Goal: Task Accomplishment & Management: Manage account settings

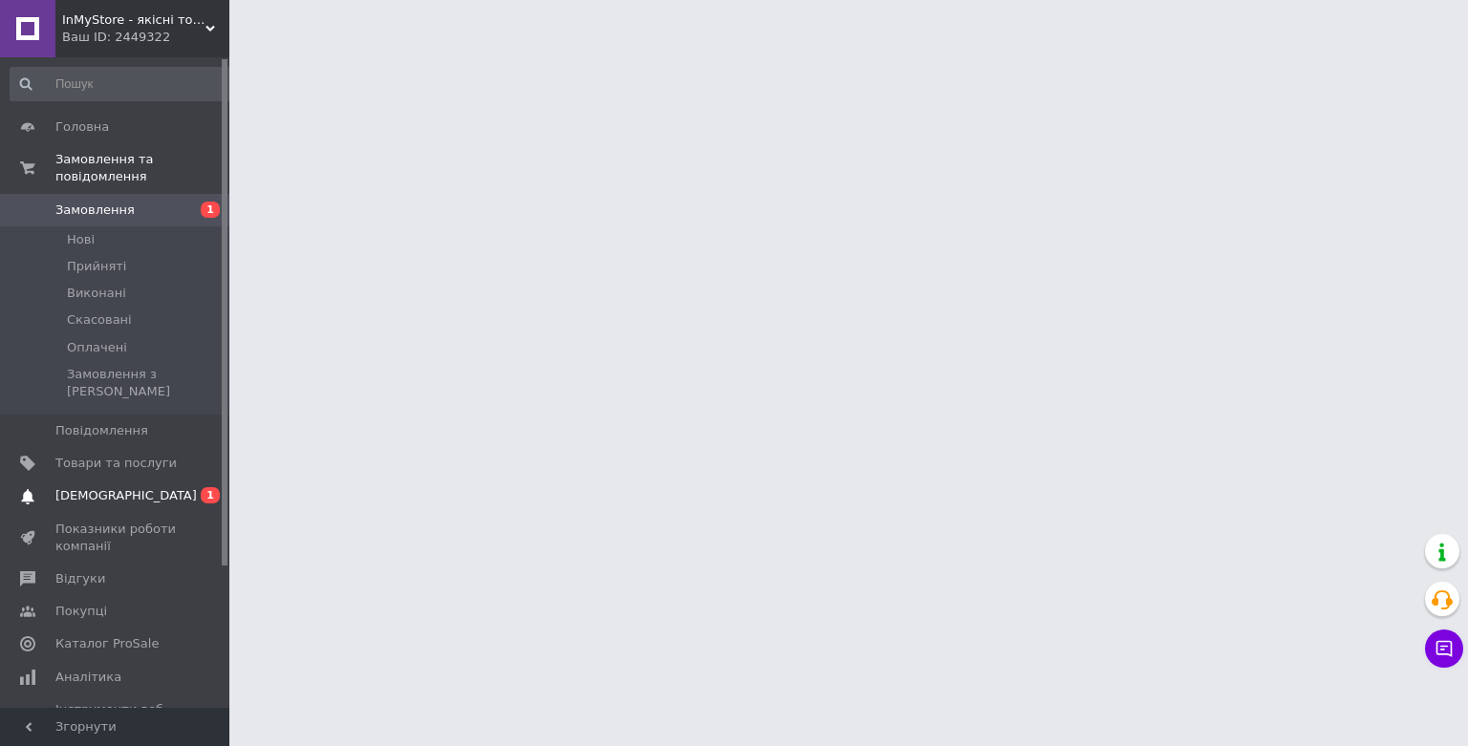
click at [143, 487] on span "[DEMOGRAPHIC_DATA]" at bounding box center [115, 495] width 121 height 17
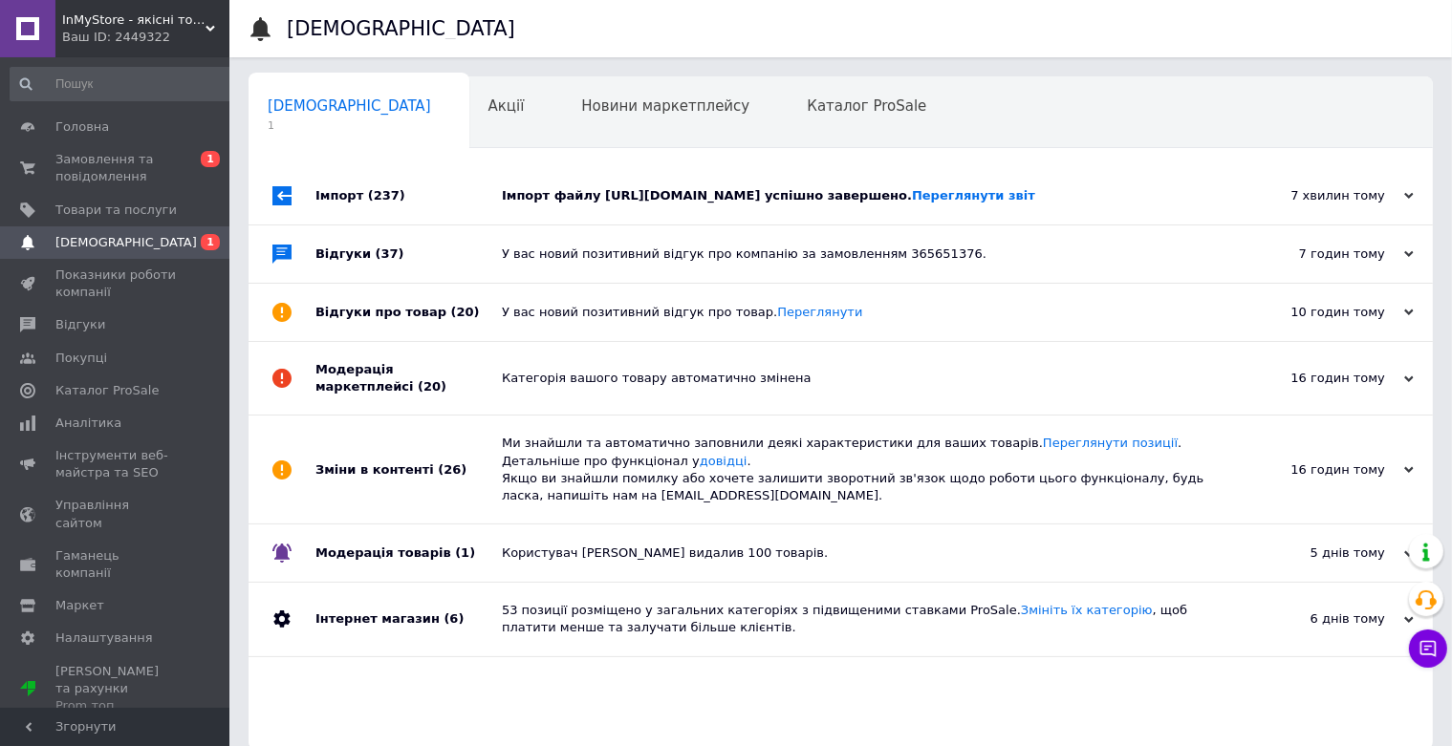
drag, startPoint x: 729, startPoint y: 192, endPoint x: 737, endPoint y: 164, distance: 28.7
click at [730, 190] on div "Імпорт файлу [URL][DOMAIN_NAME] успішно завершено. Переглянути звіт" at bounding box center [862, 195] width 721 height 17
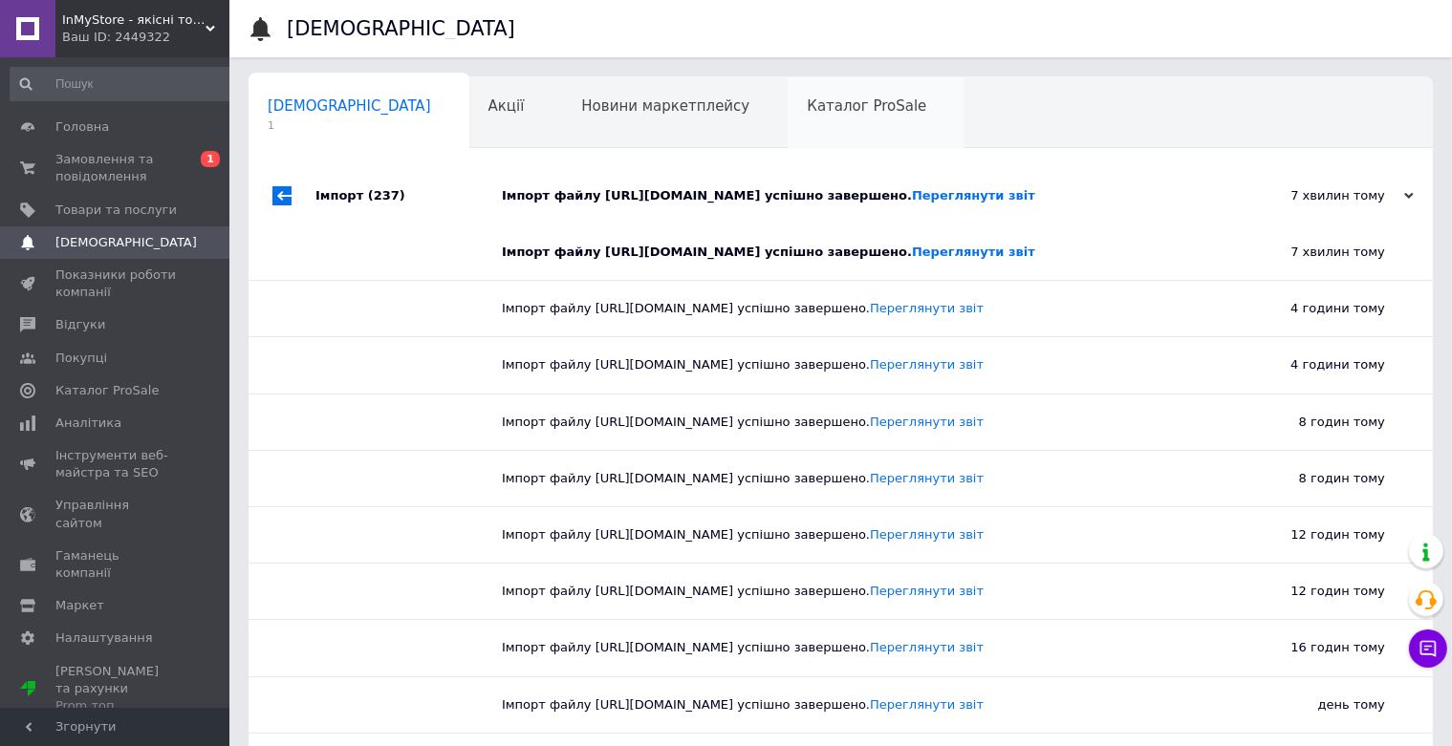
click at [807, 112] on span "Каталог ProSale" at bounding box center [866, 105] width 119 height 17
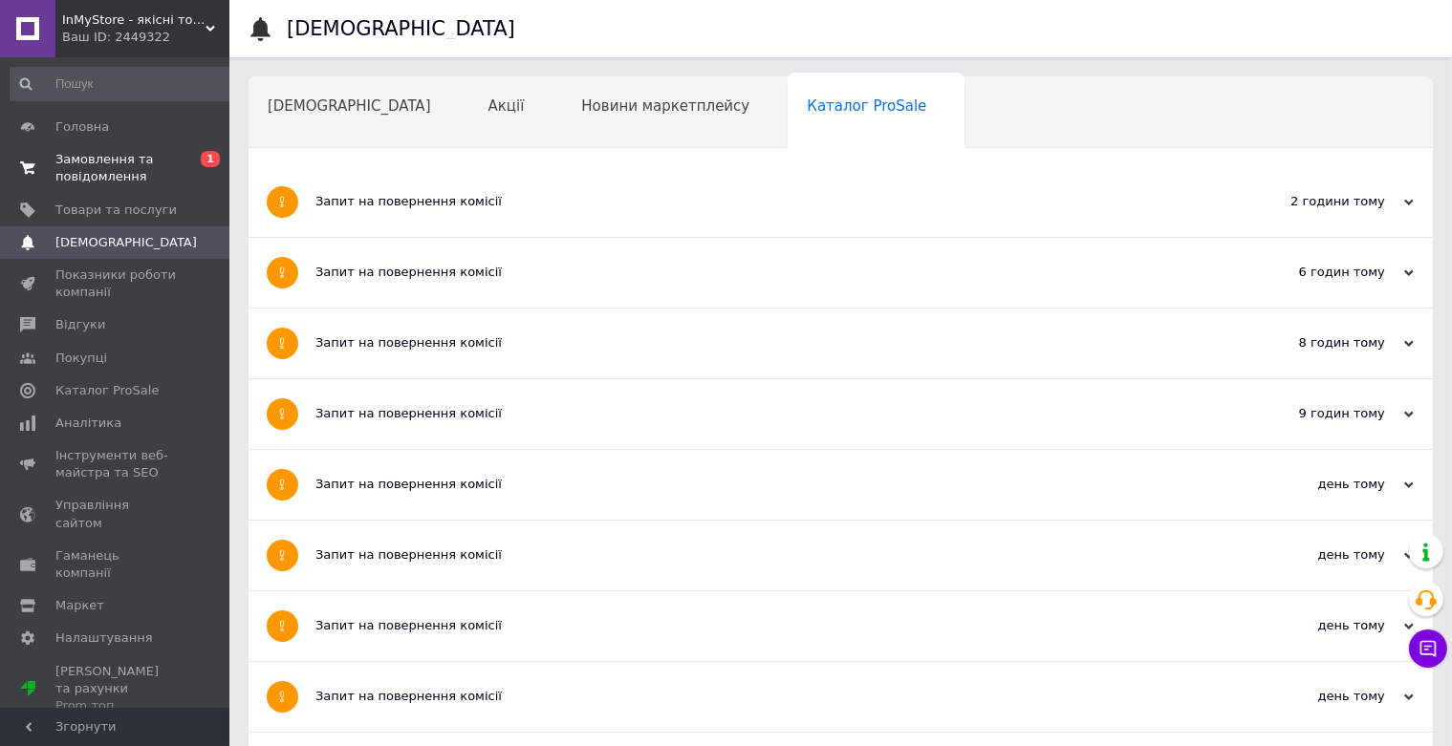
click at [61, 182] on span "Замовлення та повідомлення" at bounding box center [115, 168] width 121 height 34
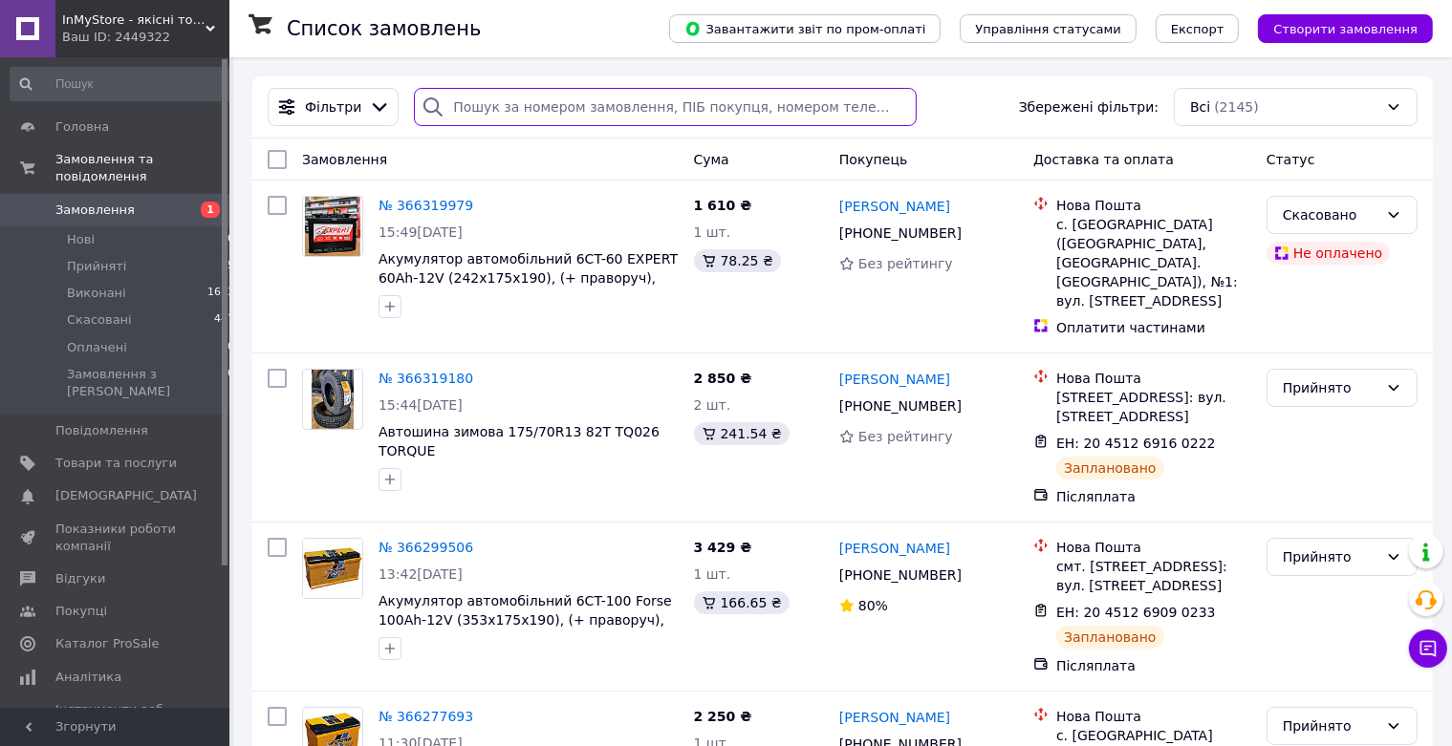
click at [560, 100] on input "search" at bounding box center [665, 107] width 503 height 38
paste input "20451268437238"
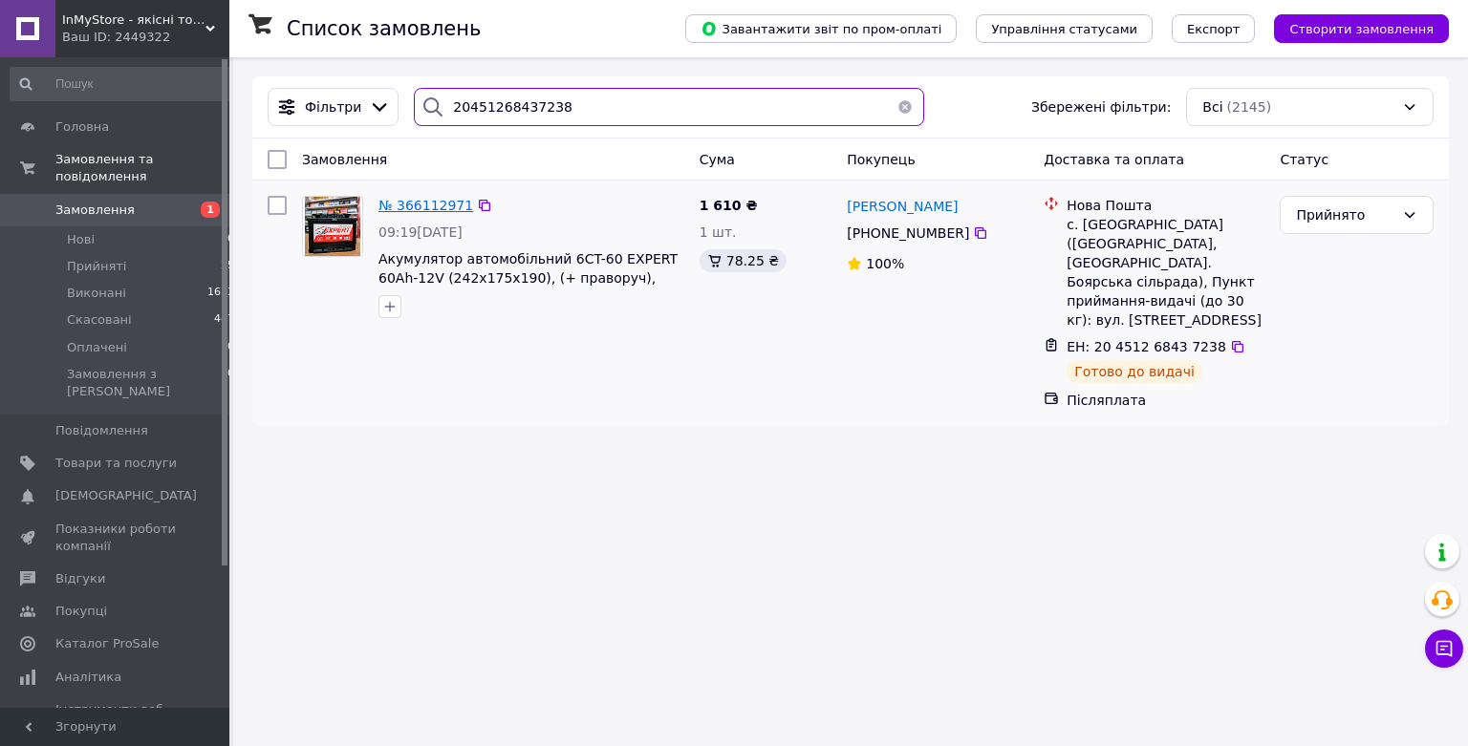
type input "20451268437238"
click at [418, 211] on span "№ 366112971" at bounding box center [425, 205] width 95 height 15
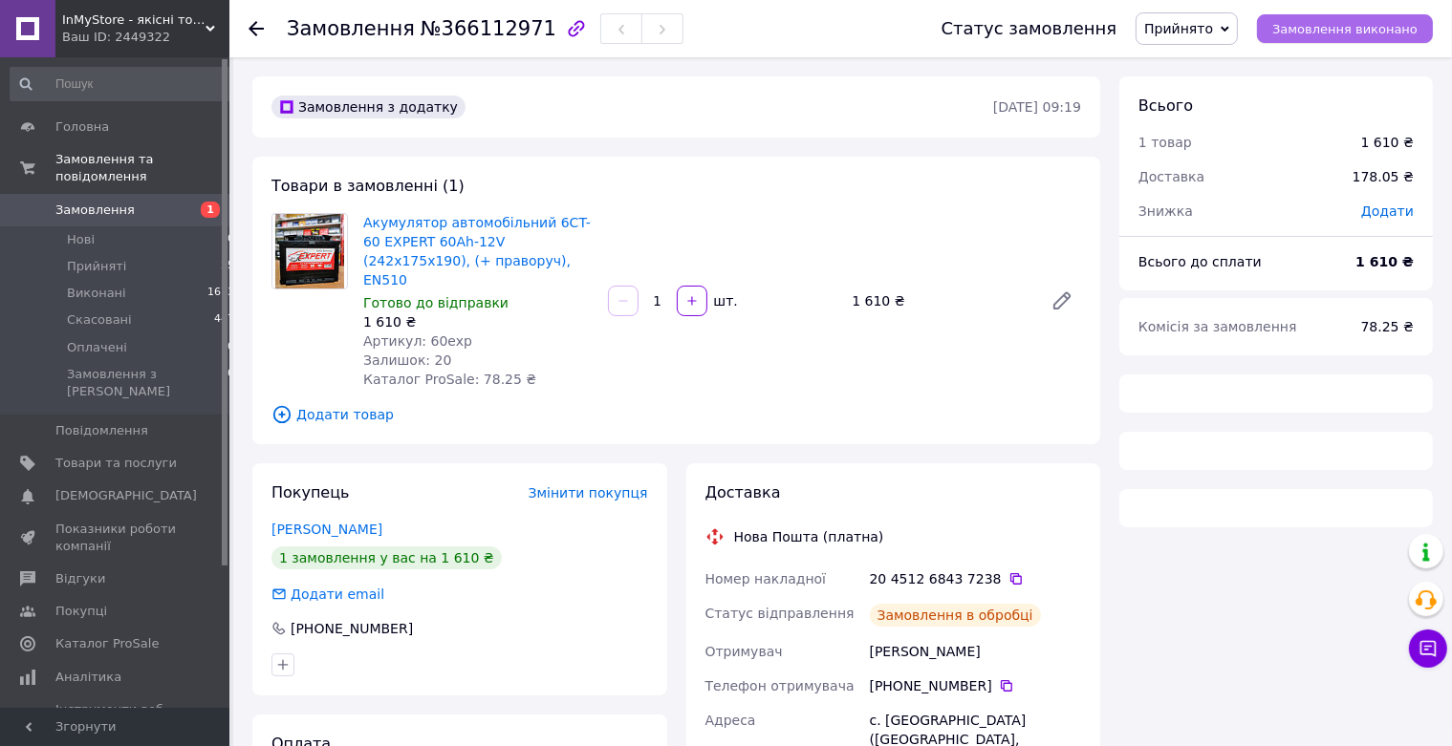
click at [1354, 32] on span "Замовлення виконано" at bounding box center [1344, 29] width 145 height 14
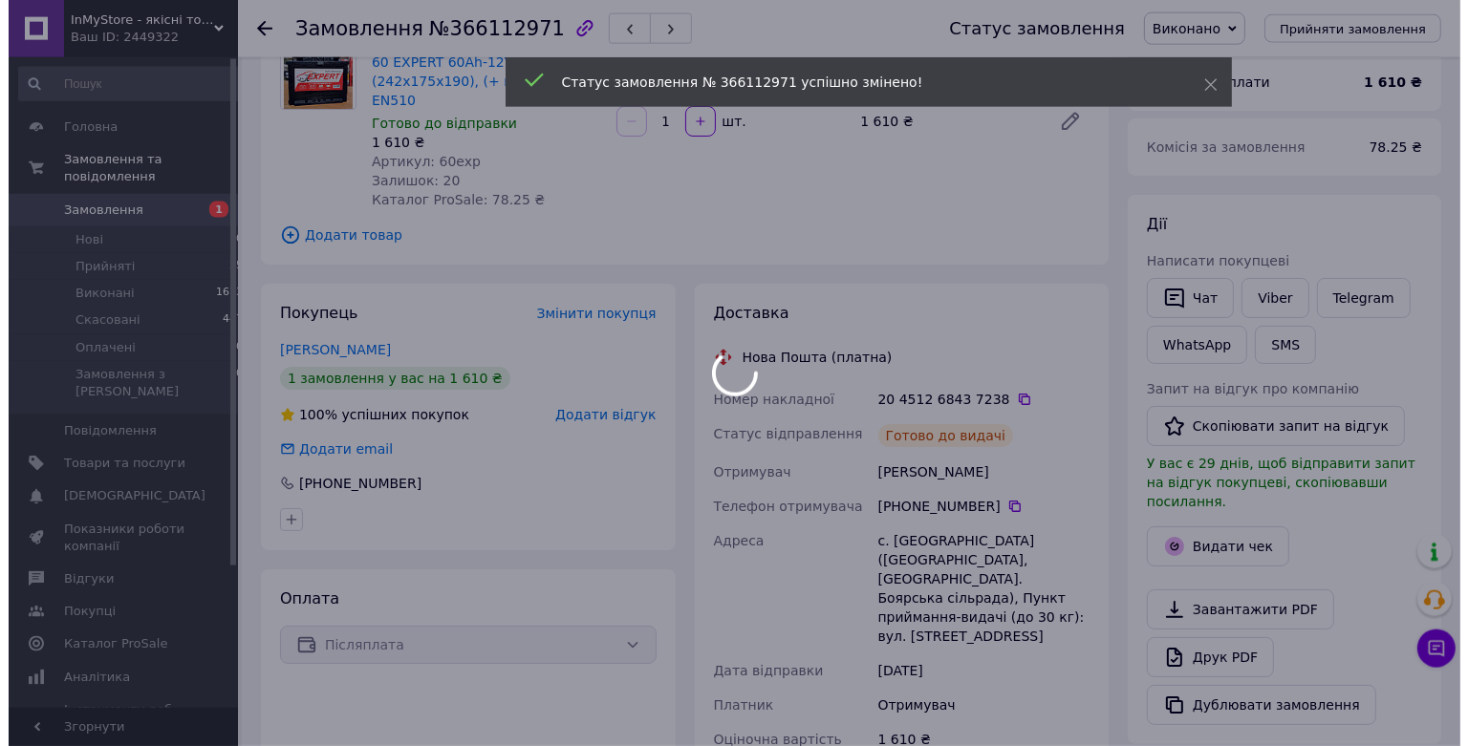
scroll to position [202, 0]
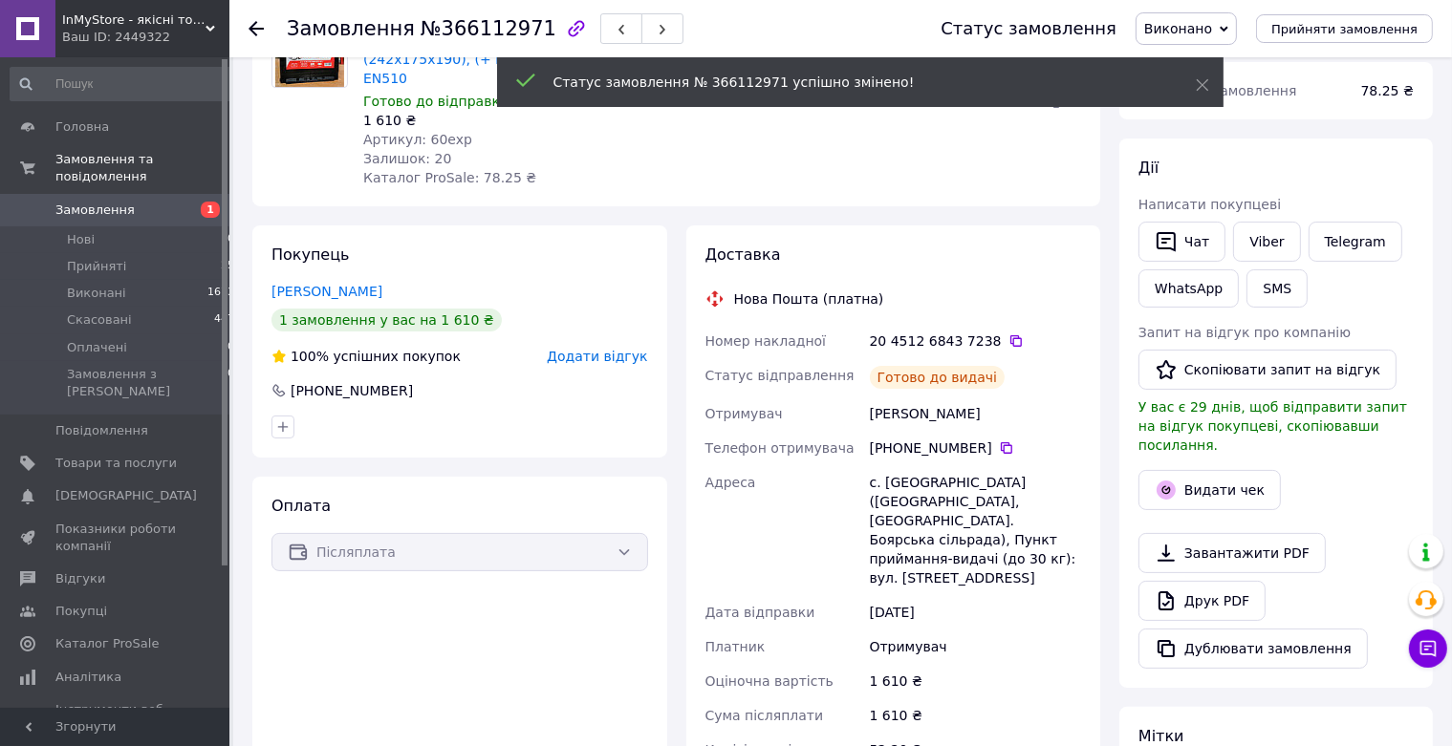
click at [597, 349] on span "Додати відгук" at bounding box center [597, 356] width 100 height 15
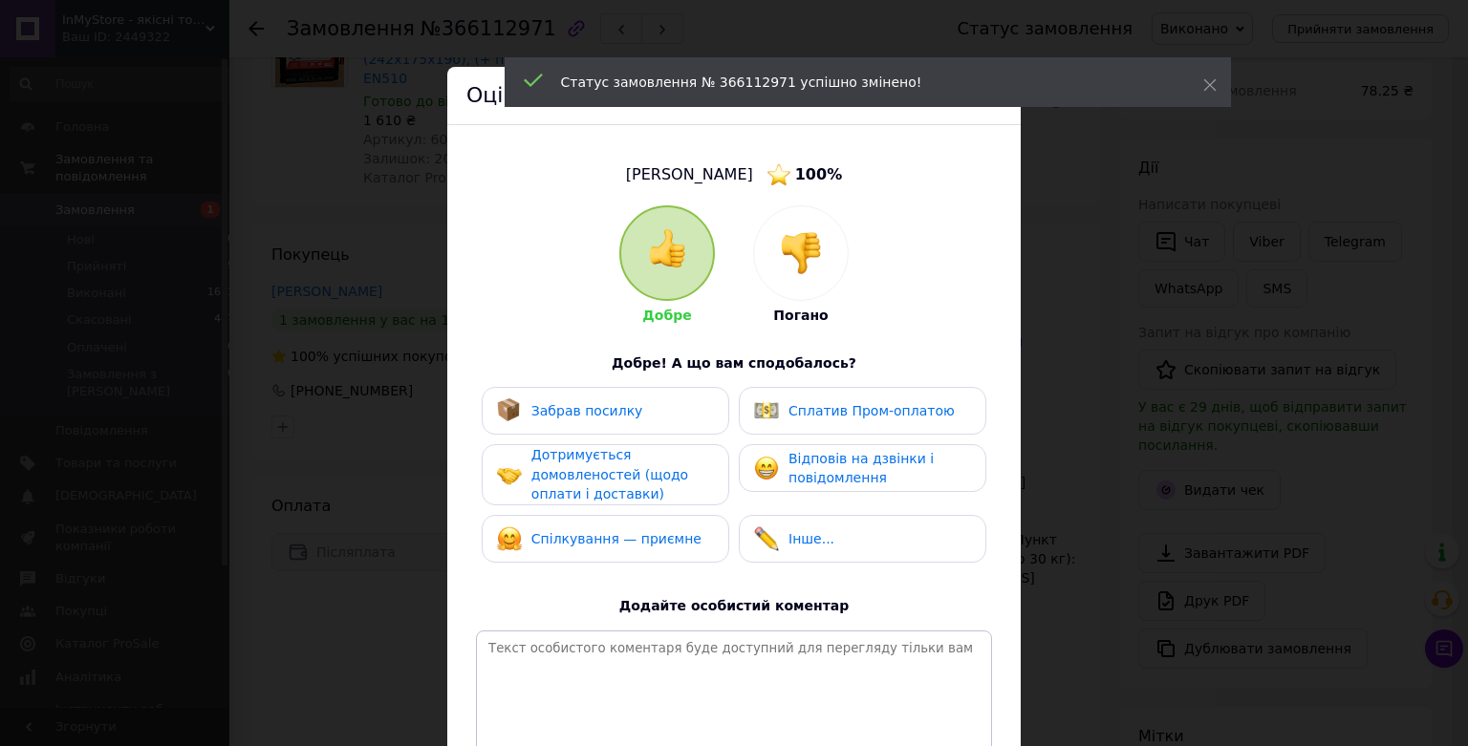
click at [684, 411] on div "Забрав посилку" at bounding box center [605, 410] width 217 height 25
click at [641, 461] on div "Дотримується домовленостей (щодо оплати і доставки)" at bounding box center [622, 474] width 182 height 59
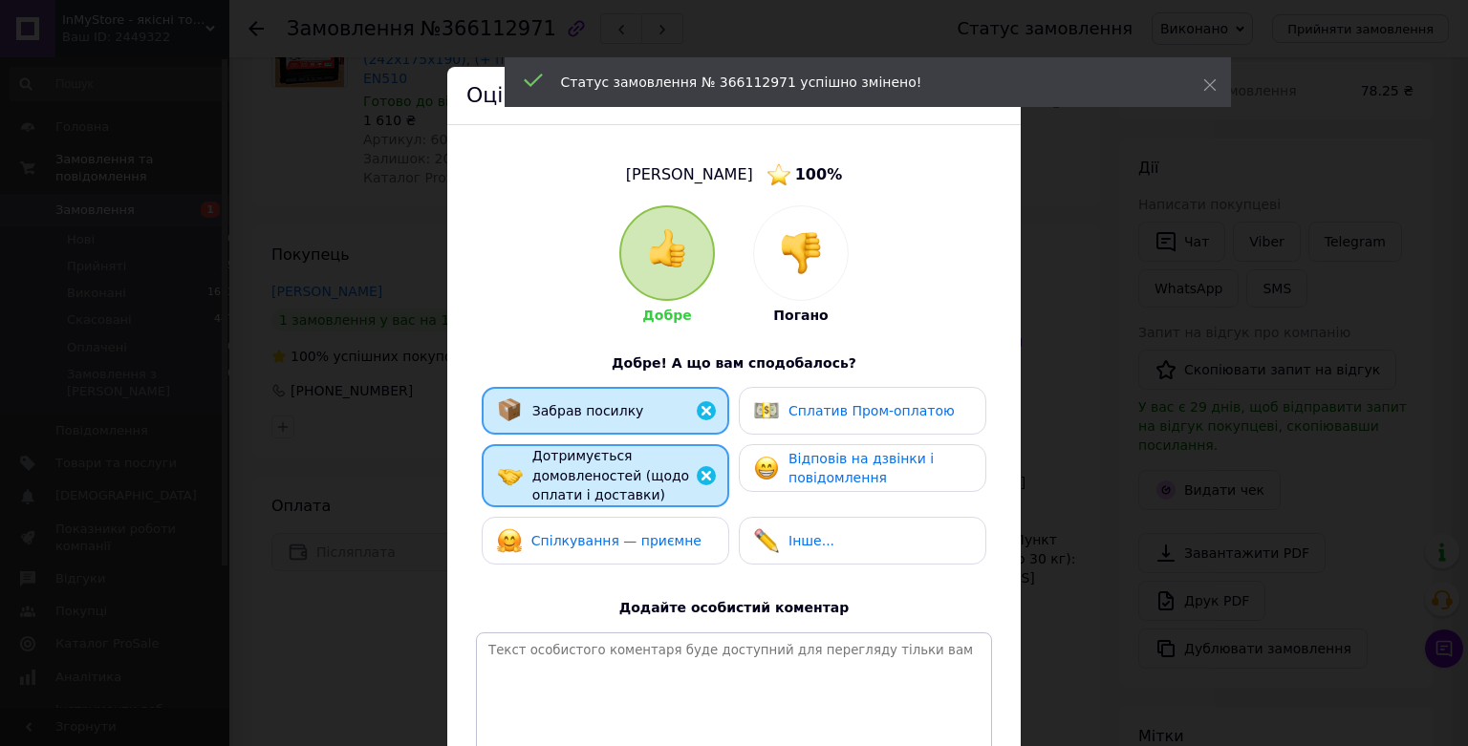
click at [636, 524] on div "Спілкування — приємне" at bounding box center [605, 541] width 247 height 48
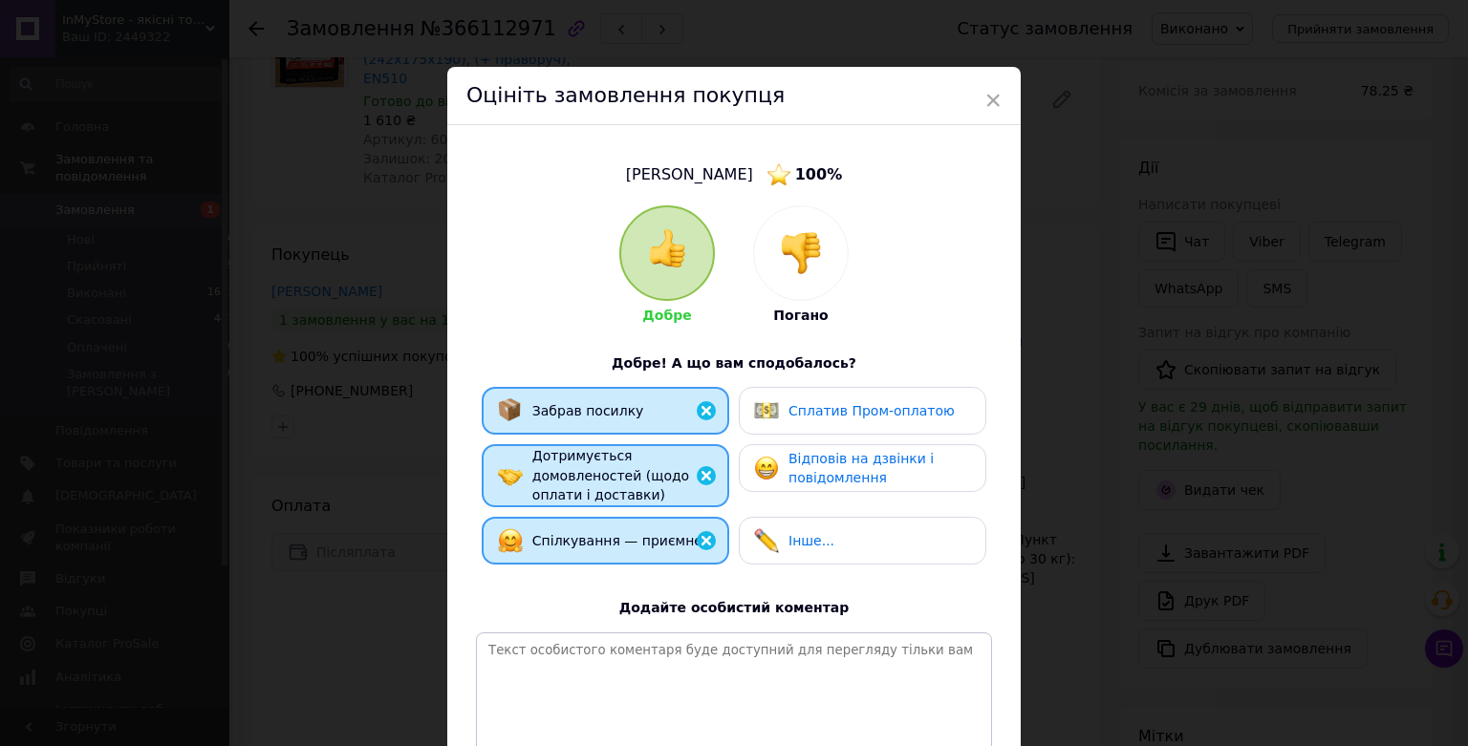
drag, startPoint x: 837, startPoint y: 460, endPoint x: 881, endPoint y: 461, distance: 44.0
click at [839, 460] on span "Відповів на дзвінки і повідомлення" at bounding box center [860, 468] width 145 height 35
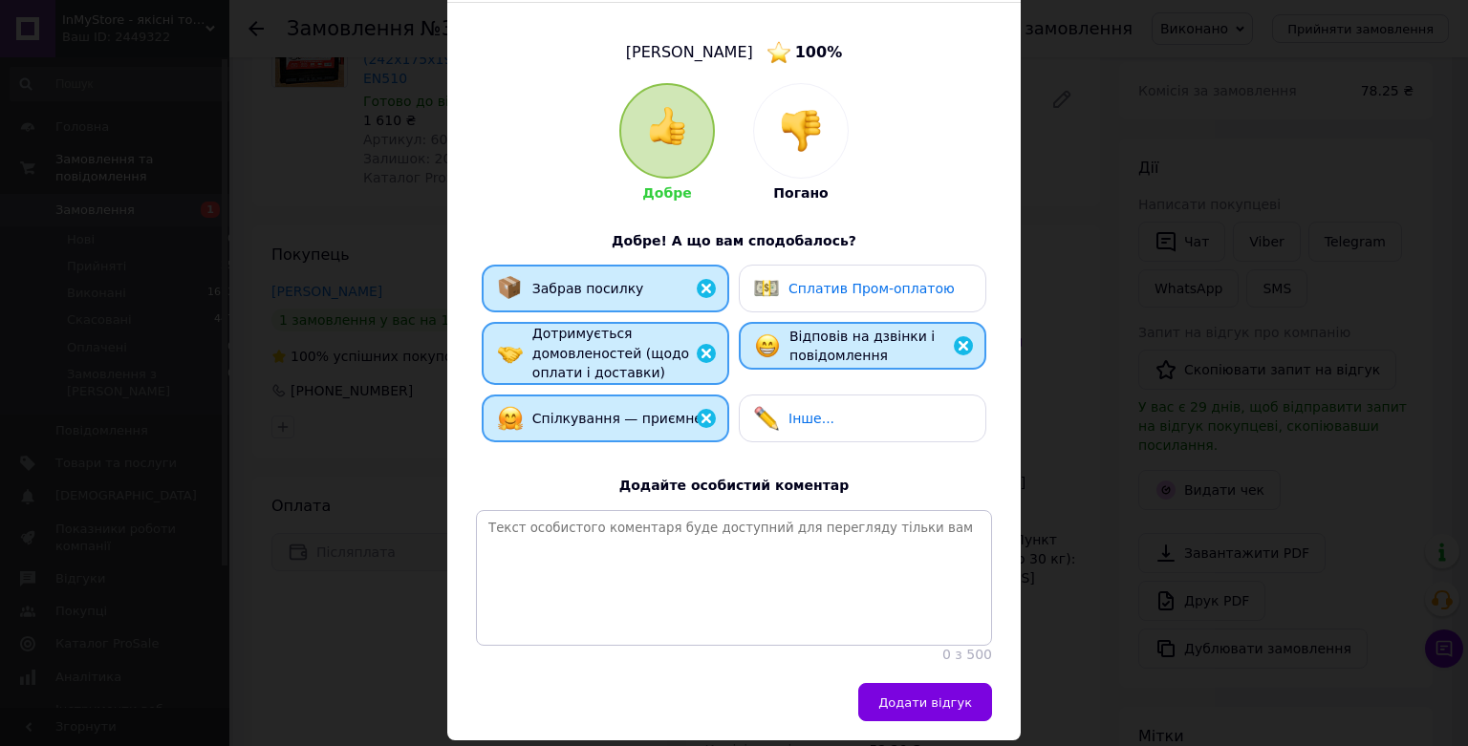
scroll to position [230, 0]
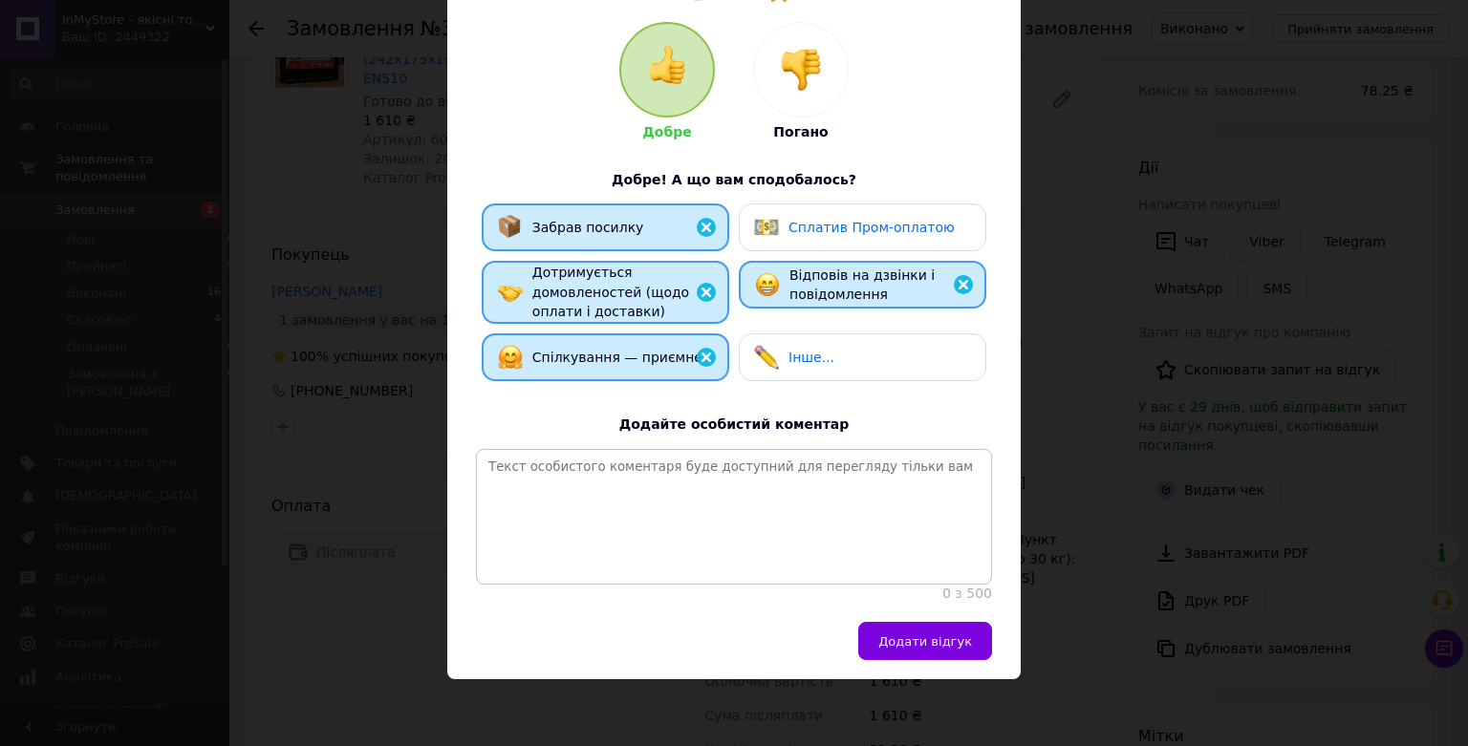
click at [930, 635] on span "Додати відгук" at bounding box center [925, 642] width 94 height 14
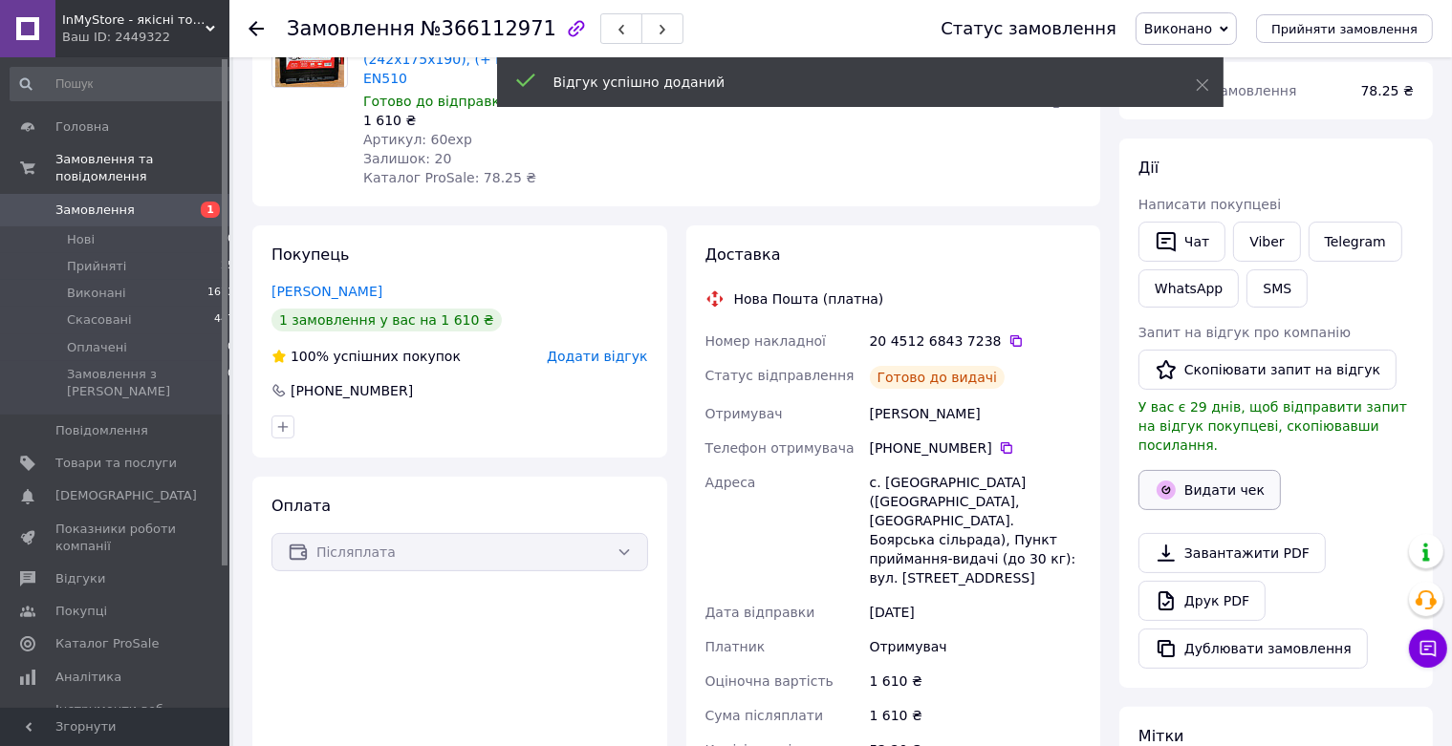
click at [1203, 470] on button "Видати чек" at bounding box center [1209, 490] width 142 height 40
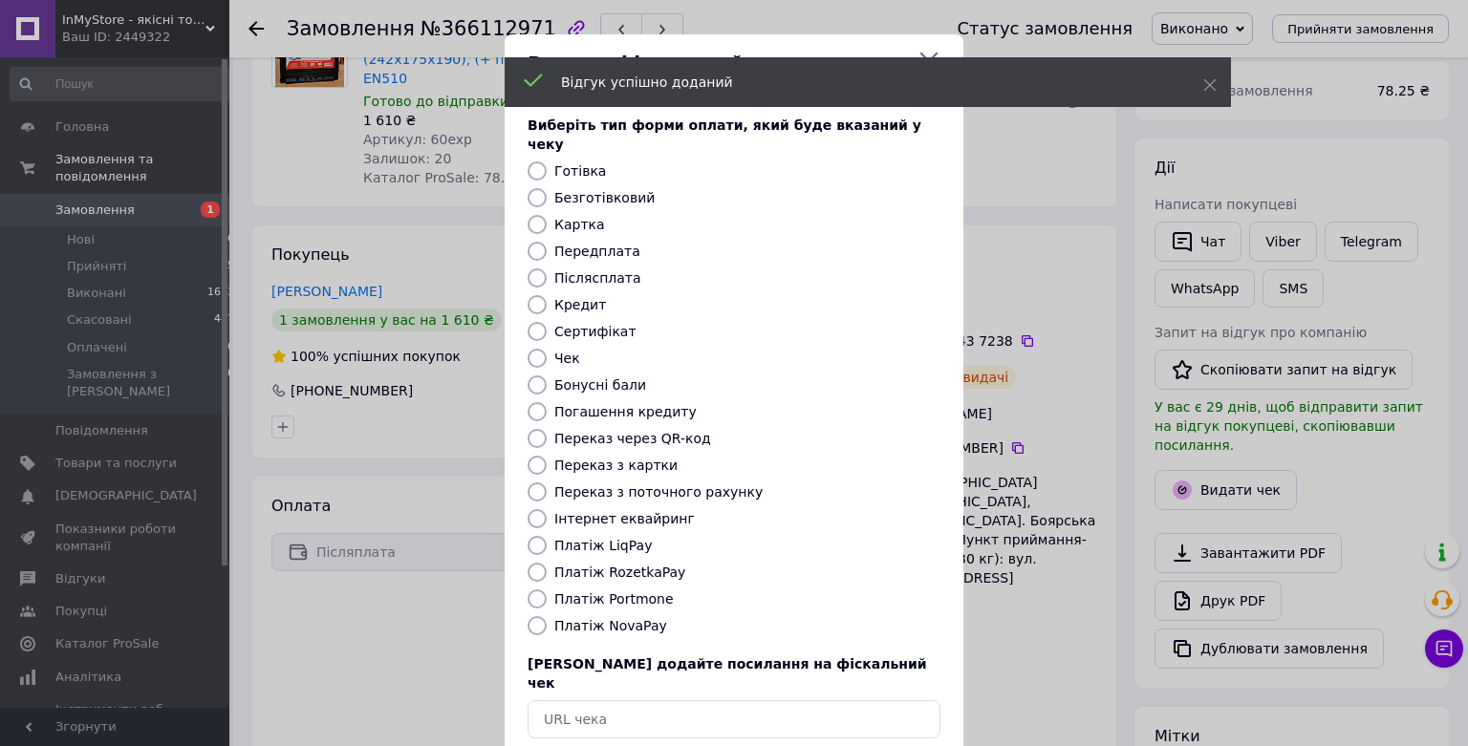
click at [530, 616] on input "Платіж NovaPay" at bounding box center [536, 625] width 19 height 19
radio input "true"
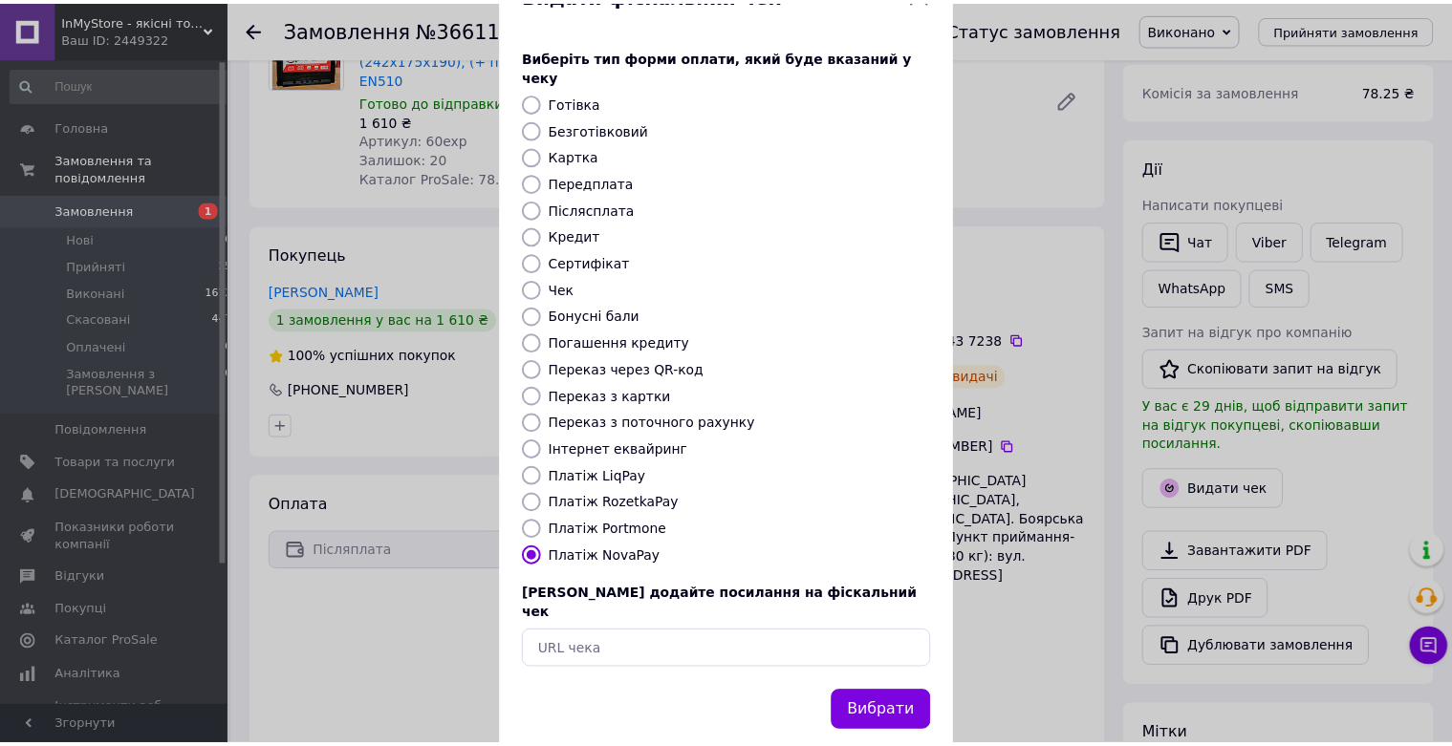
scroll to position [74, 0]
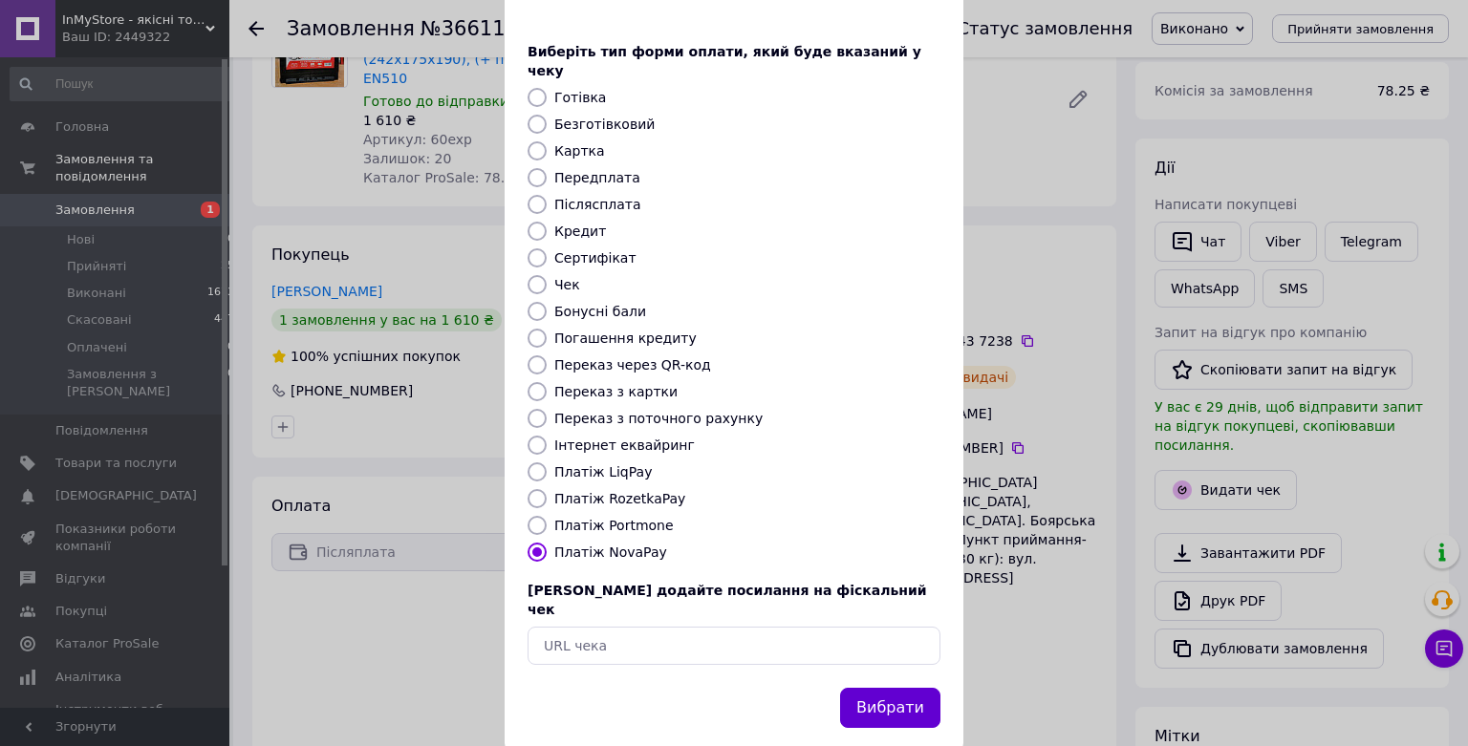
click at [896, 688] on button "Вибрати" at bounding box center [890, 708] width 100 height 41
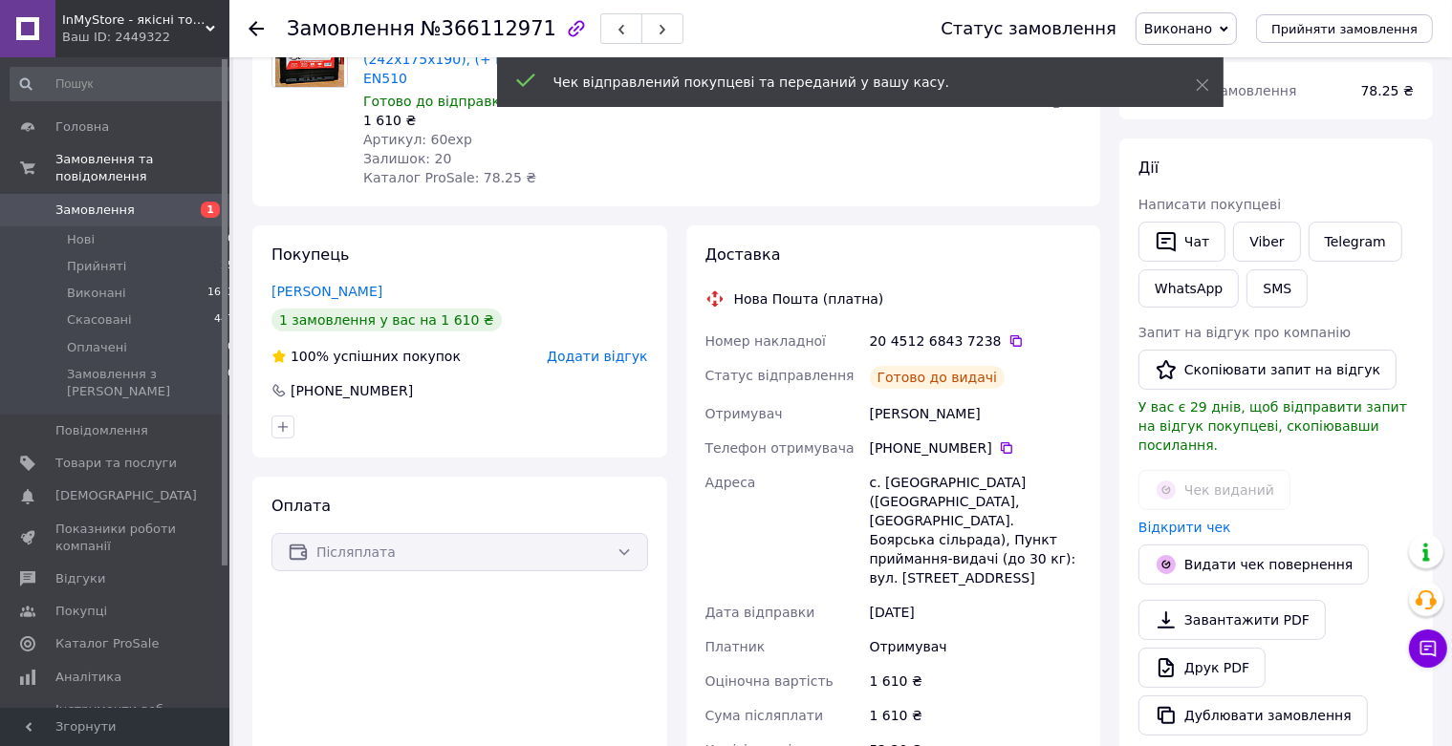
click at [247, 26] on div "Замовлення №366112971 Статус замовлення Виконано Прийнято Скасовано Оплачено Пр…" at bounding box center [840, 28] width 1222 height 57
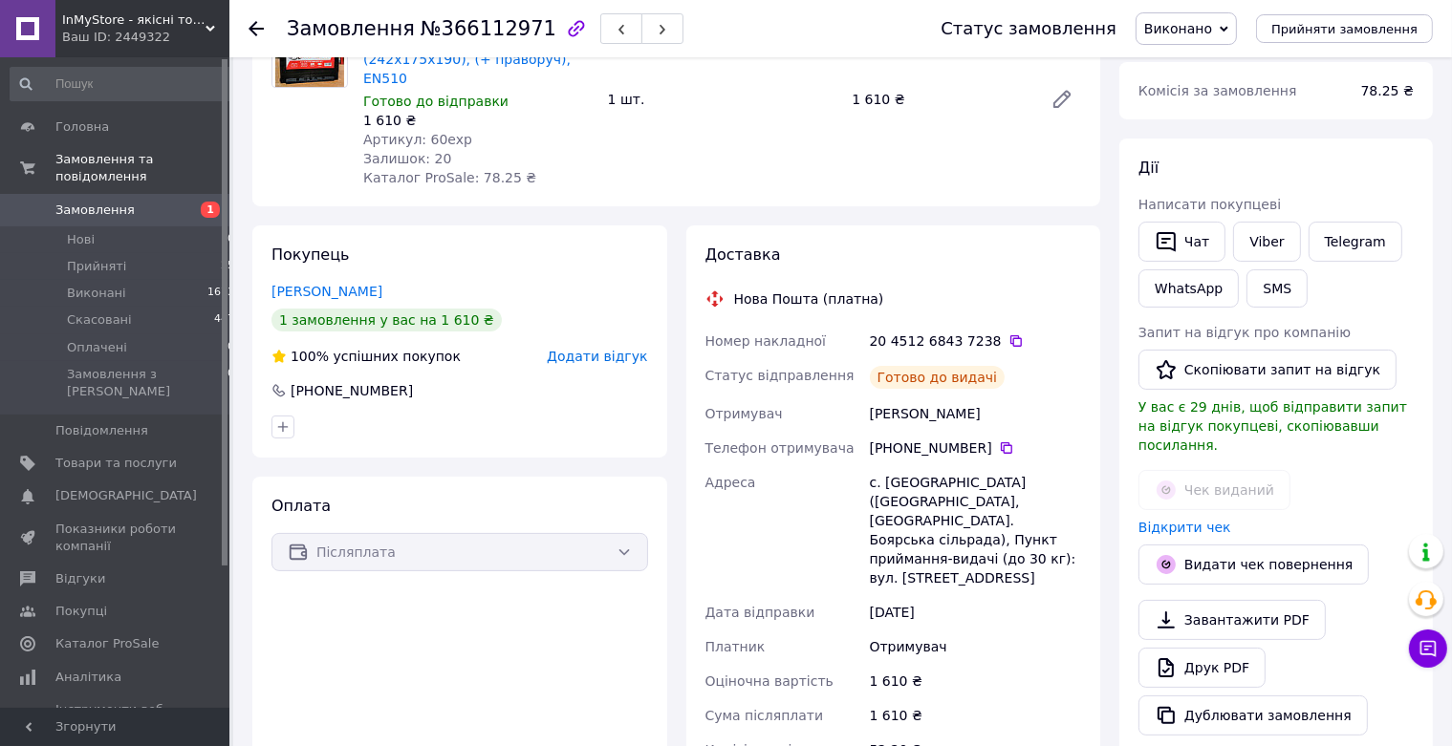
click at [255, 23] on use at bounding box center [255, 28] width 15 height 15
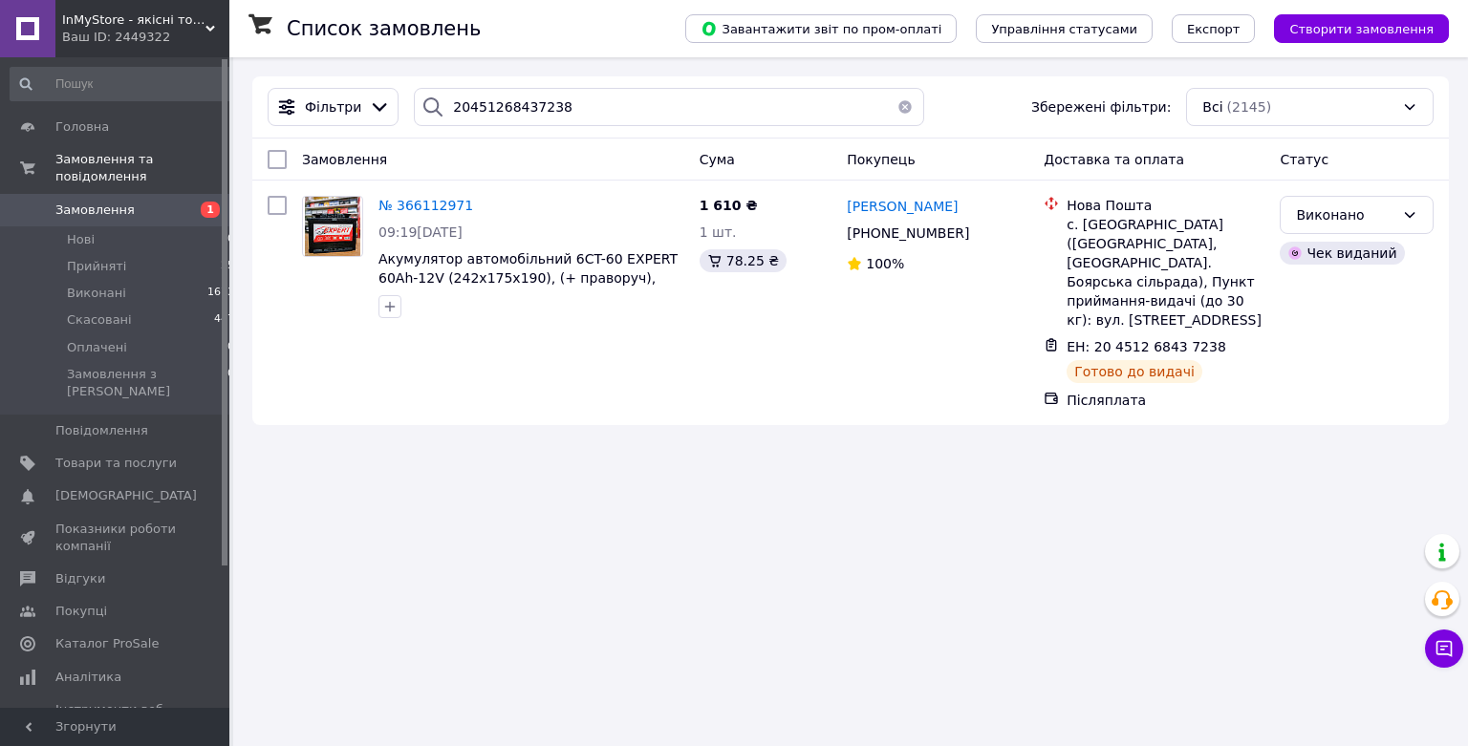
click at [901, 105] on button "button" at bounding box center [905, 107] width 38 height 38
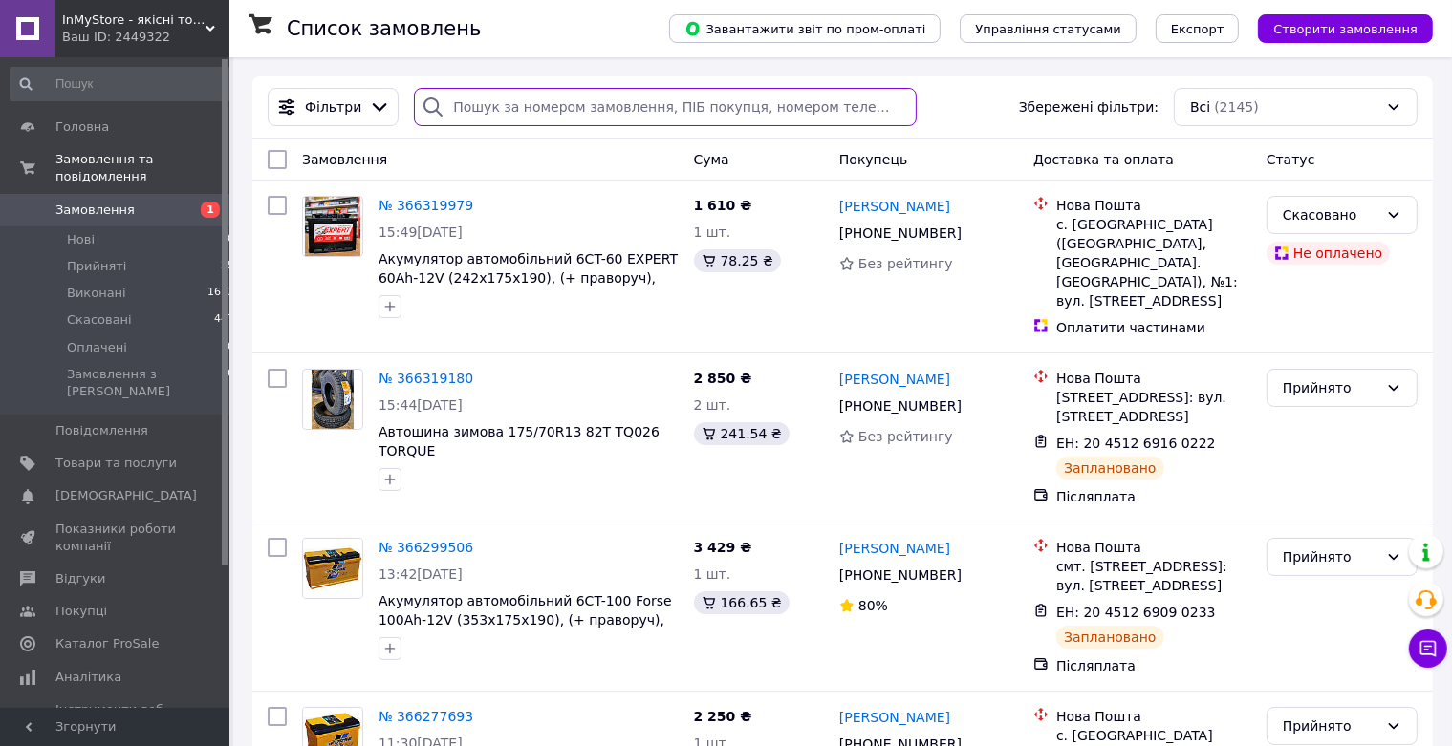
paste input "20451266074083"
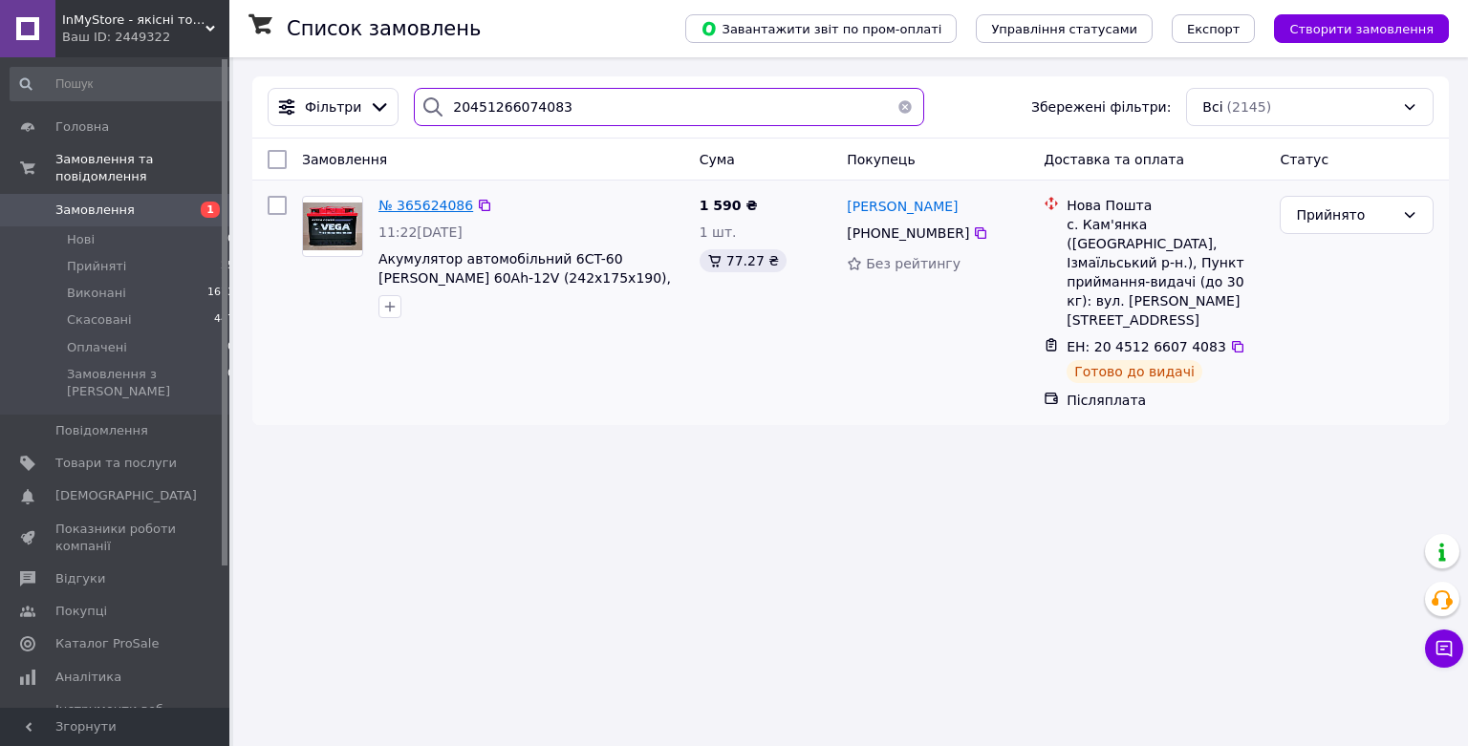
type input "20451266074083"
click at [414, 203] on span "№ 365624086" at bounding box center [425, 205] width 95 height 15
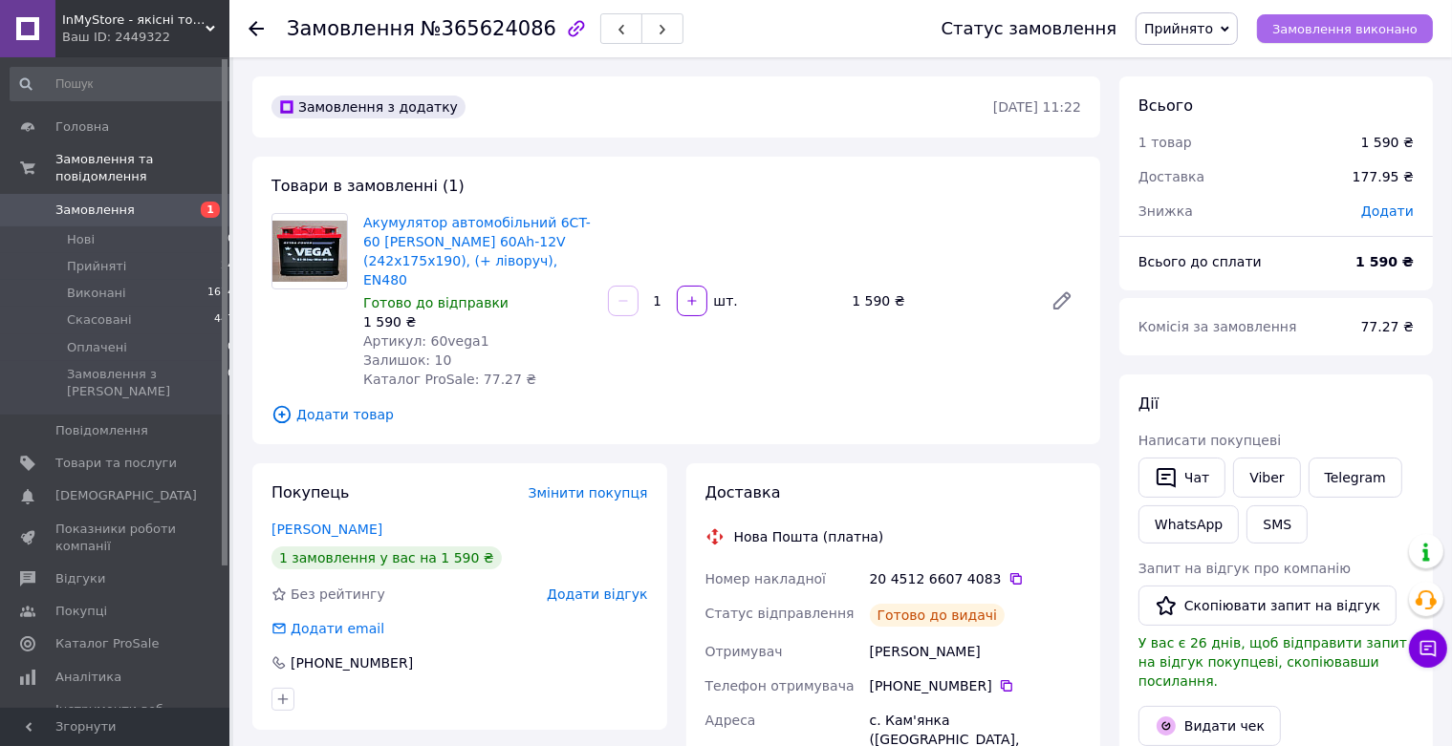
click at [1350, 22] on span "Замовлення виконано" at bounding box center [1344, 29] width 145 height 14
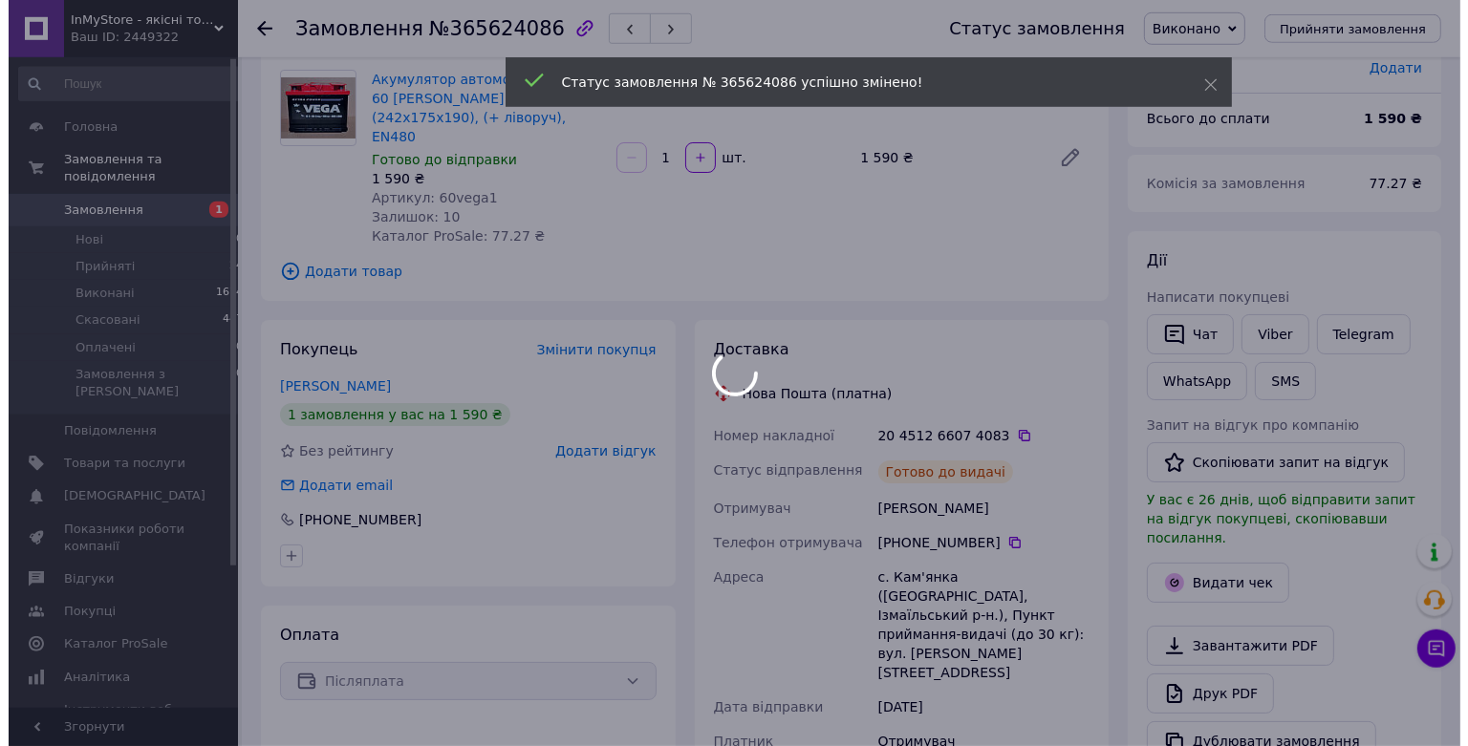
scroll to position [302, 0]
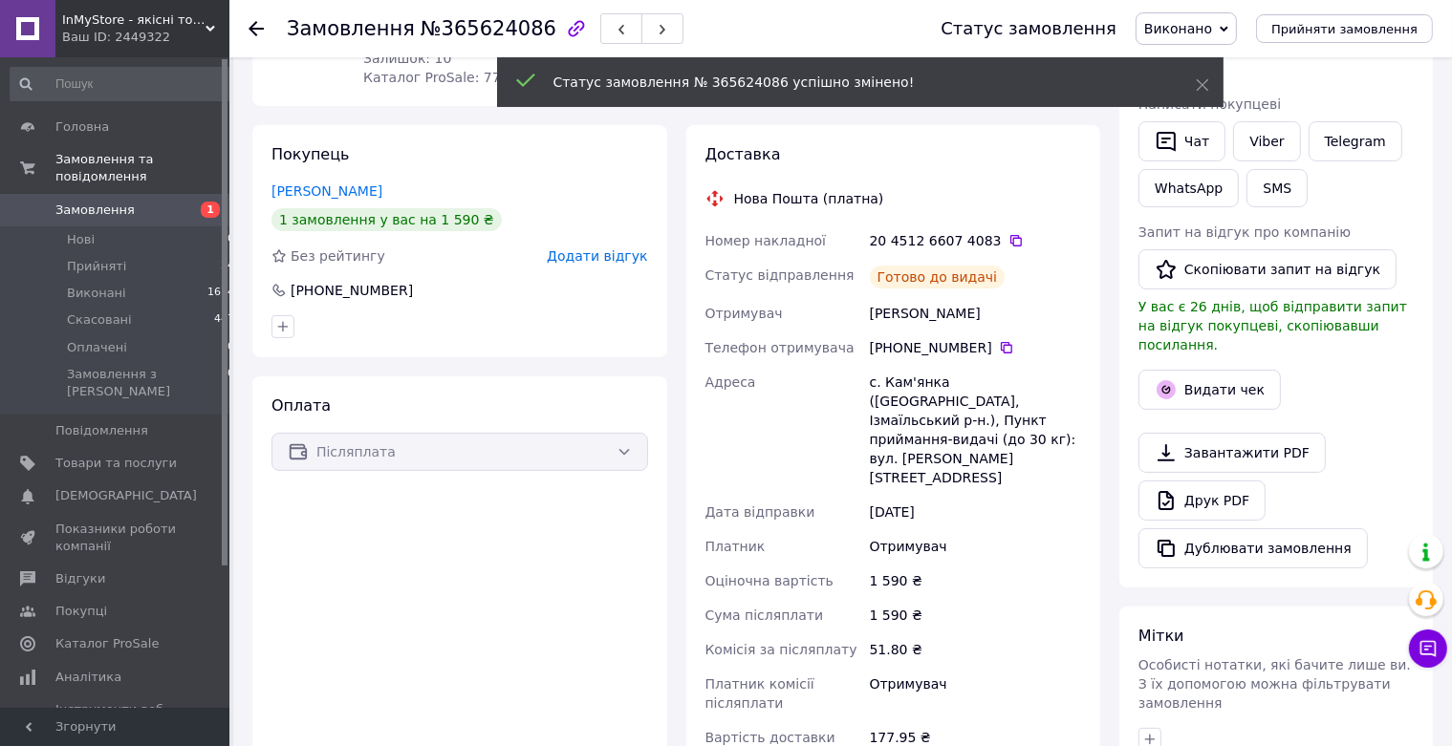
click at [603, 248] on span "Додати відгук" at bounding box center [597, 255] width 100 height 15
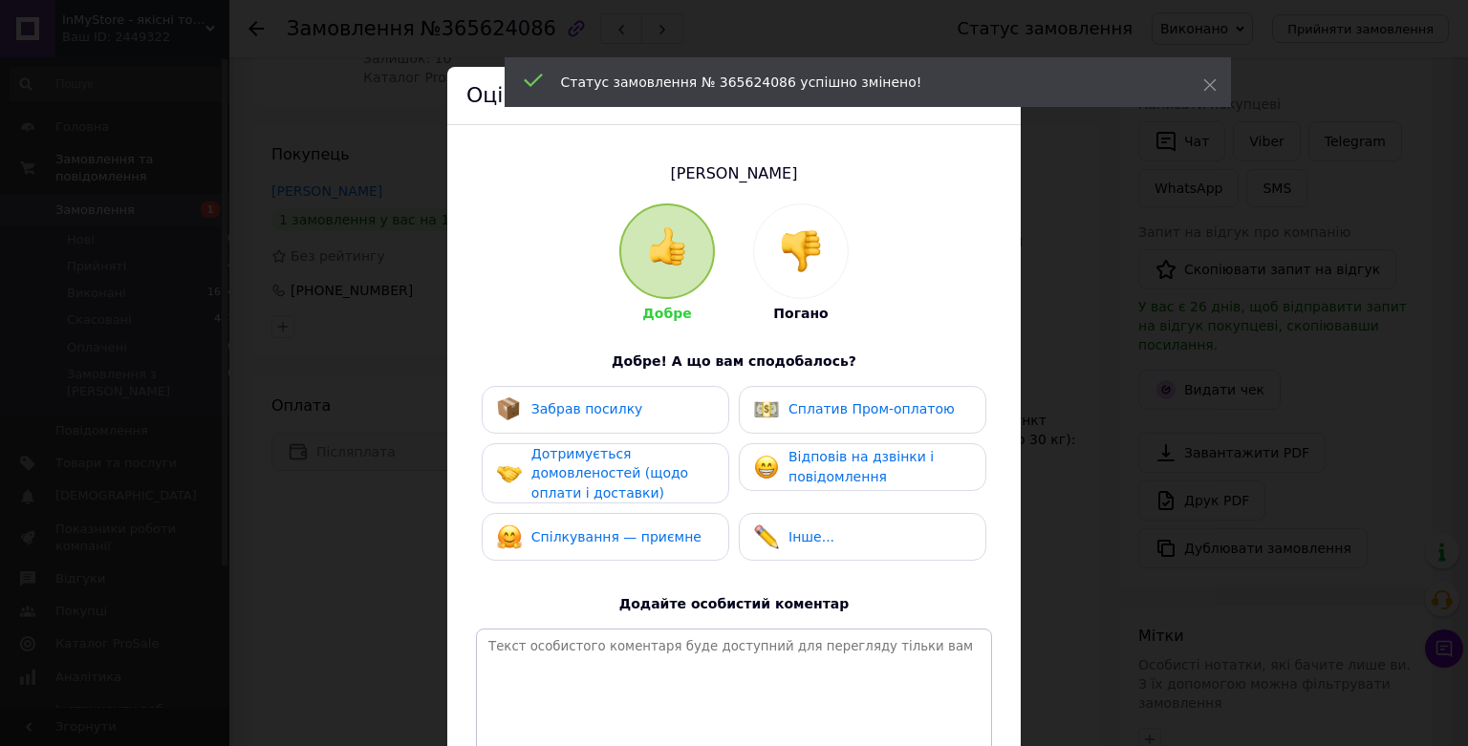
drag, startPoint x: 659, startPoint y: 402, endPoint x: 645, endPoint y: 467, distance: 66.5
click at [658, 402] on div "Забрав посилку" at bounding box center [605, 410] width 217 height 25
click at [631, 477] on span "Дотримується домовленостей (щодо оплати і доставки)" at bounding box center [609, 473] width 157 height 54
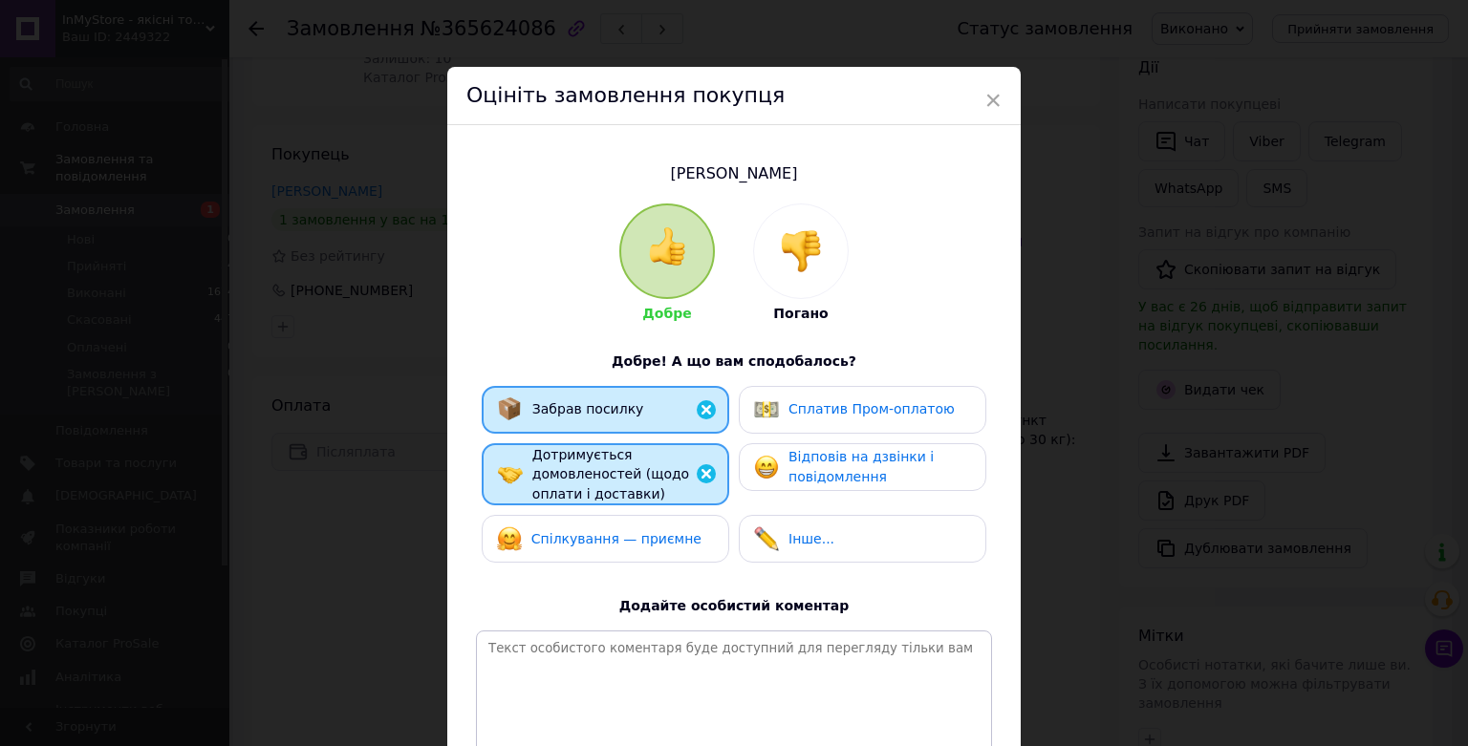
click at [642, 532] on span "Спілкування — приємне" at bounding box center [616, 538] width 170 height 15
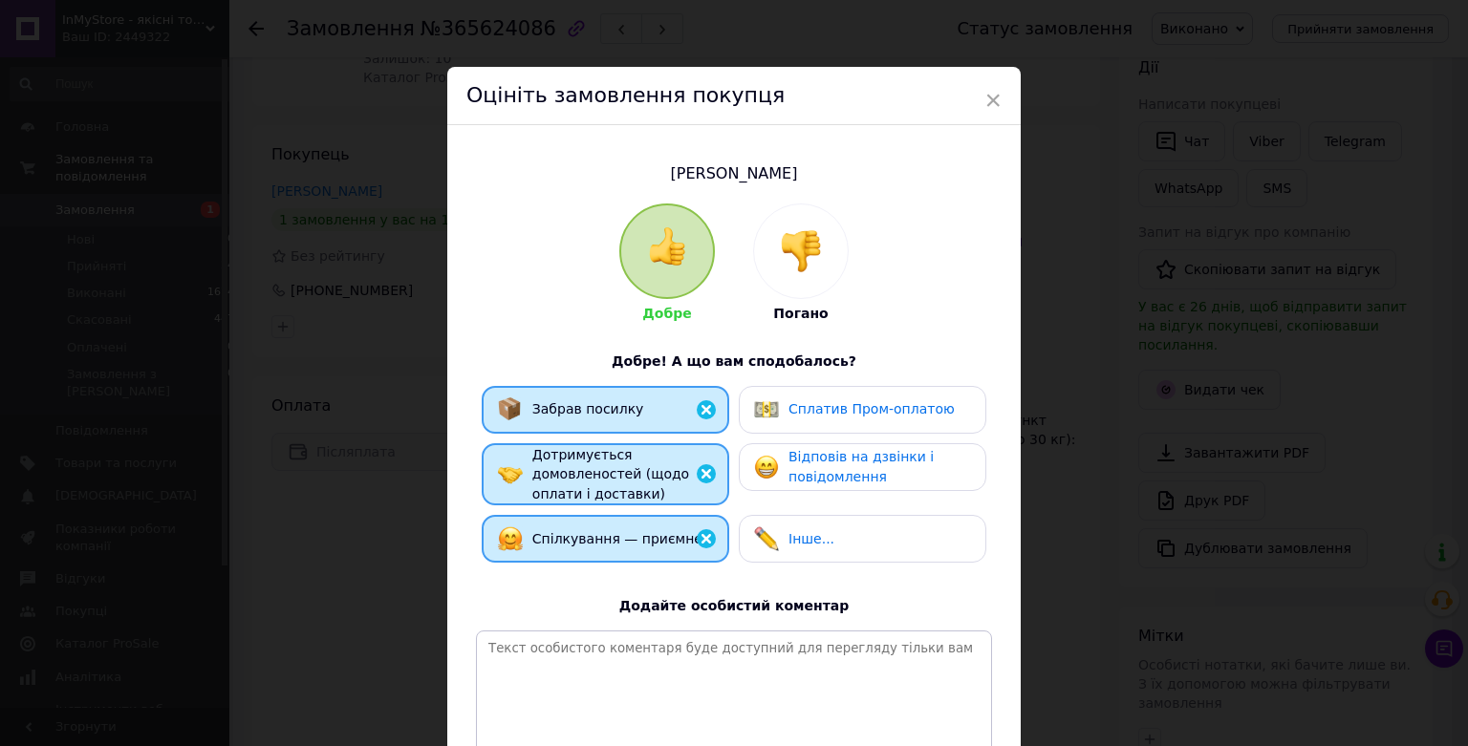
drag, startPoint x: 833, startPoint y: 469, endPoint x: 868, endPoint y: 441, distance: 44.8
click at [834, 466] on div "Відповів на дзвінки і повідомлення" at bounding box center [879, 466] width 182 height 39
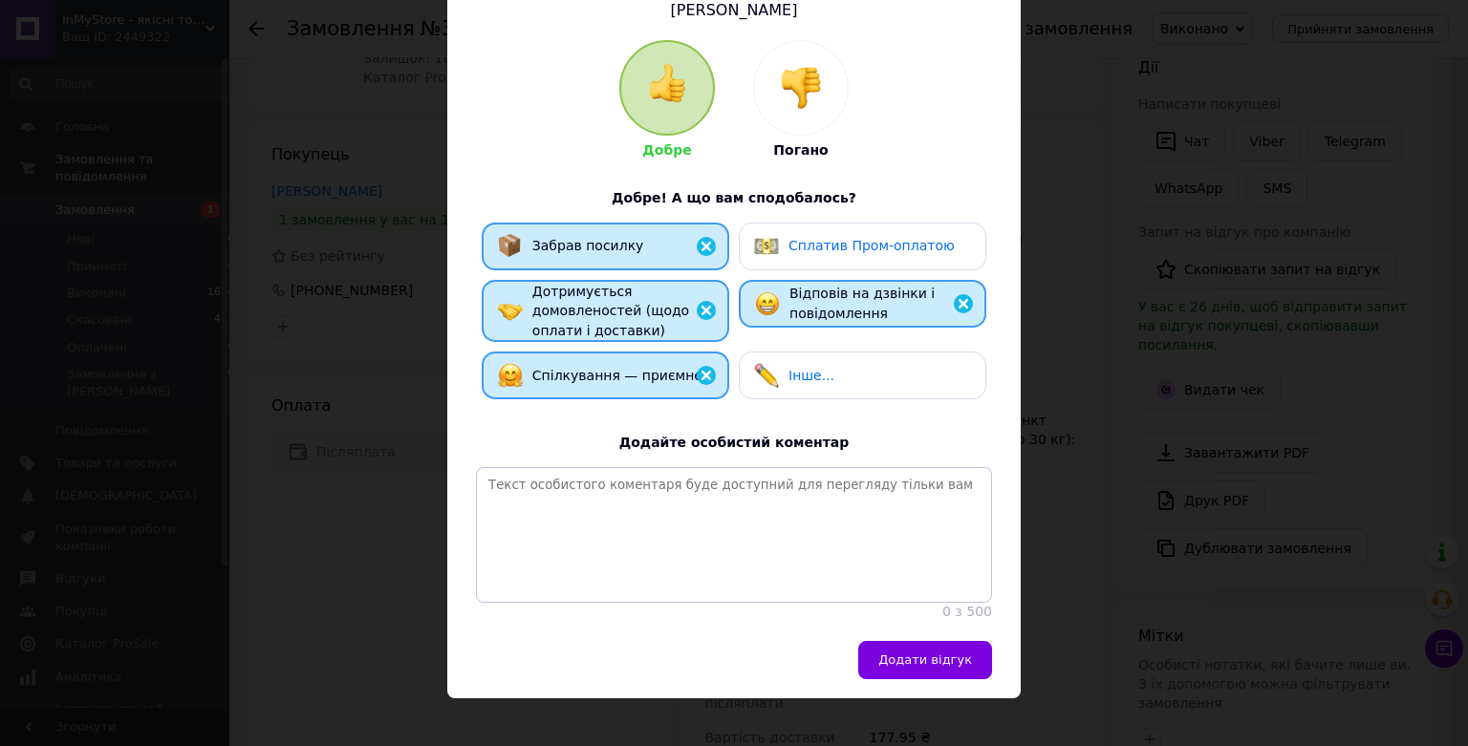
scroll to position [228, 0]
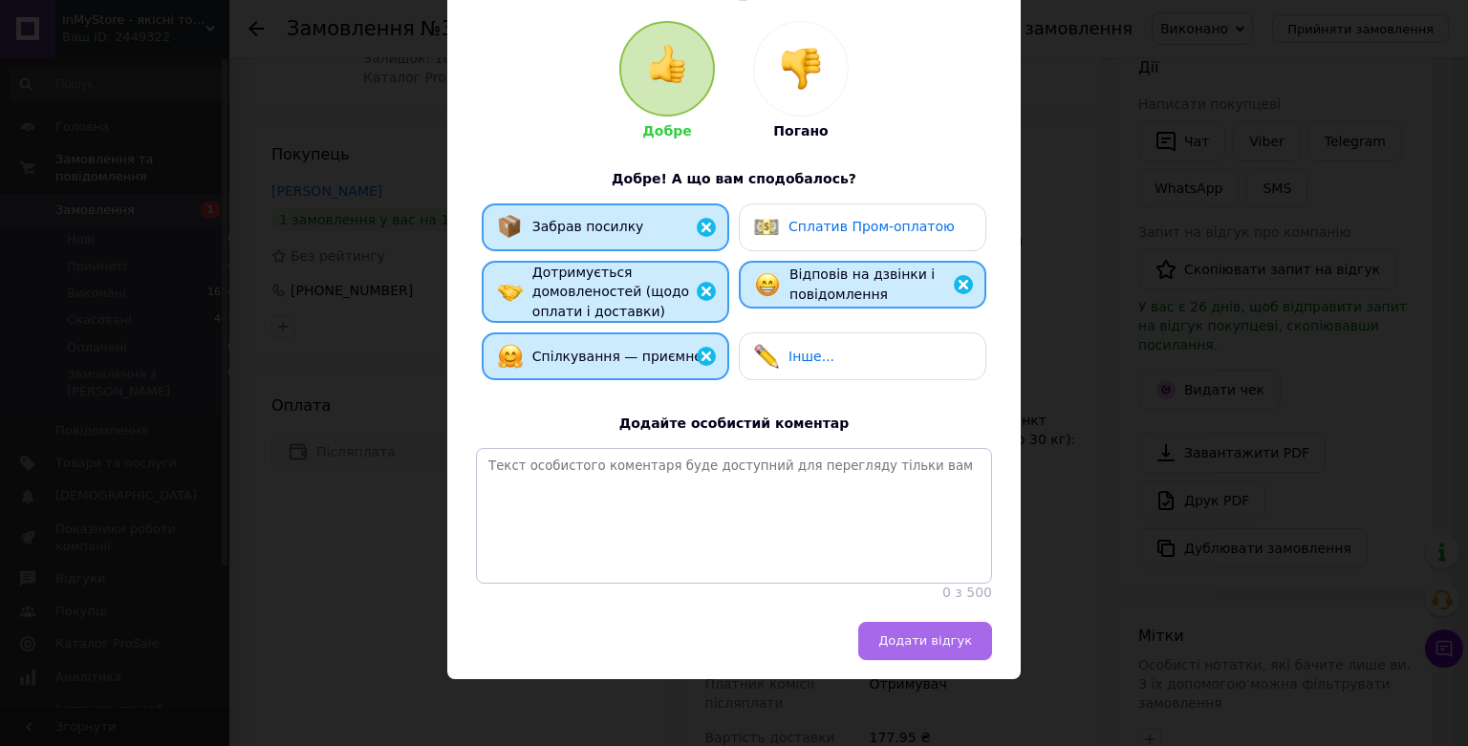
click at [900, 647] on span "Додати відгук" at bounding box center [925, 641] width 94 height 14
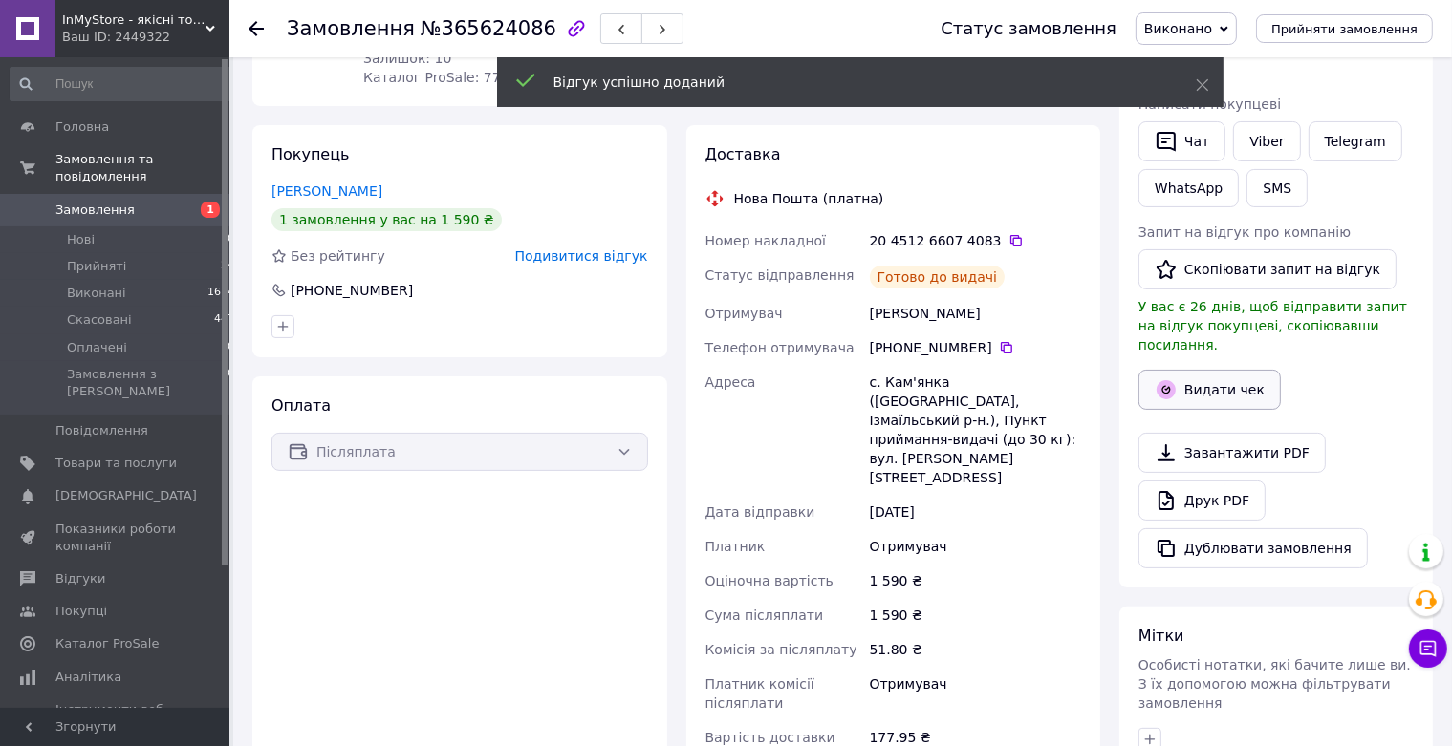
click at [1210, 377] on button "Видати чек" at bounding box center [1209, 390] width 142 height 40
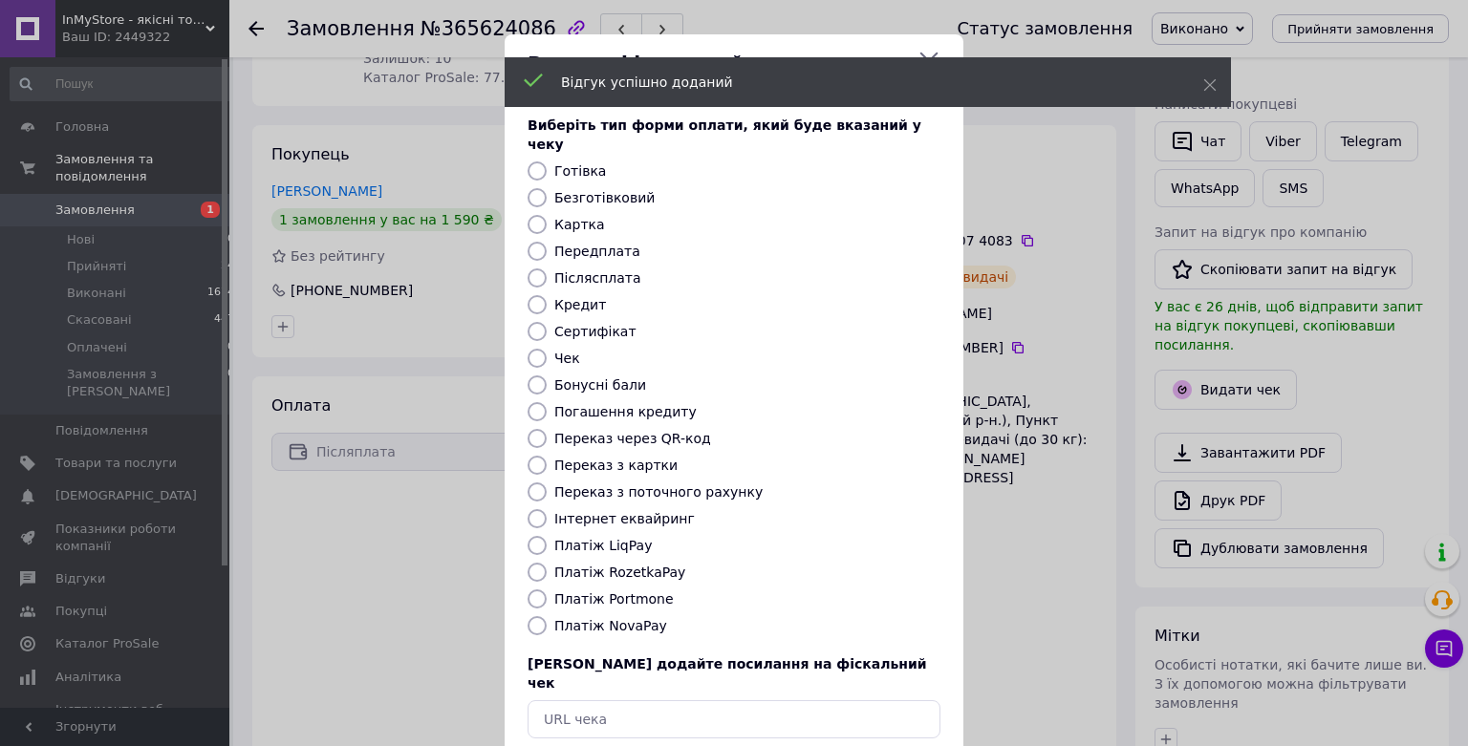
click at [527, 616] on input "Платіж NovaPay" at bounding box center [536, 625] width 19 height 19
radio input "true"
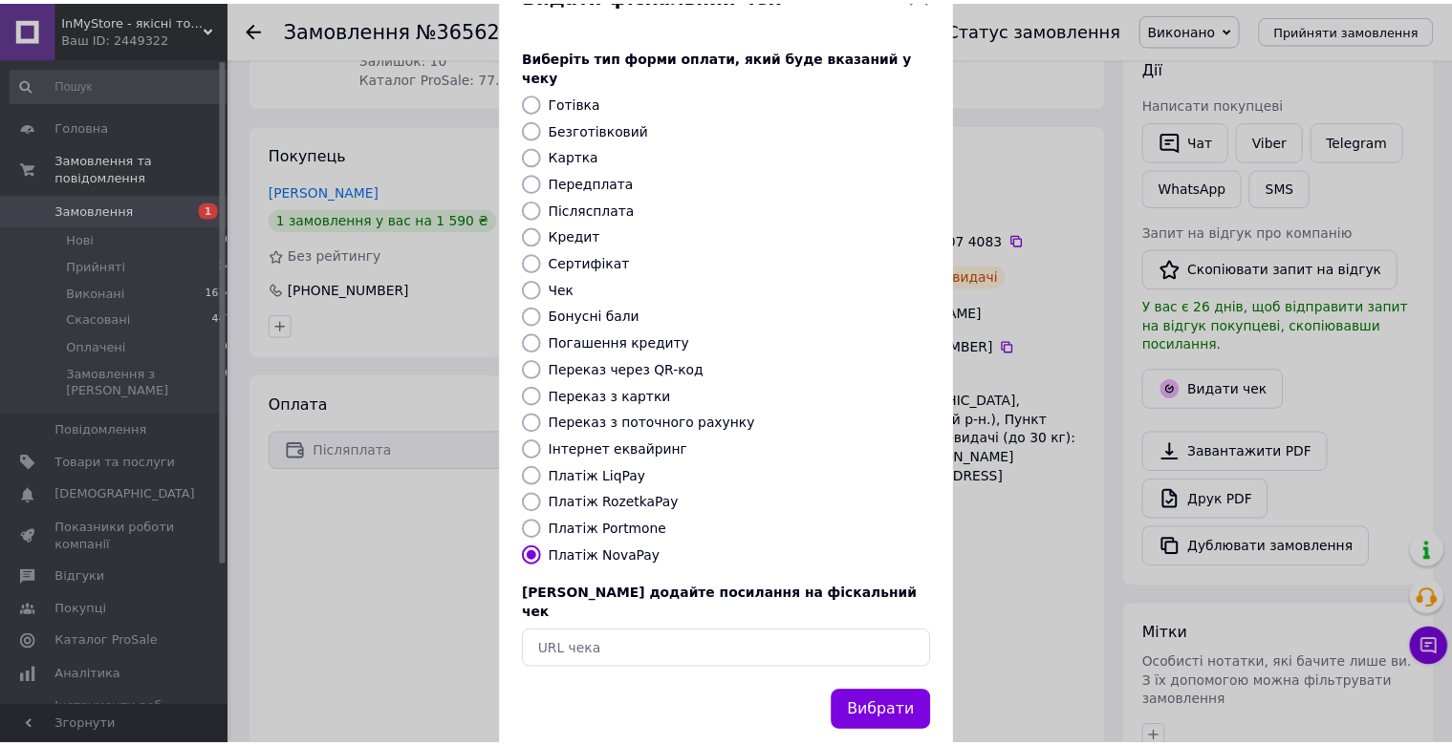
scroll to position [74, 0]
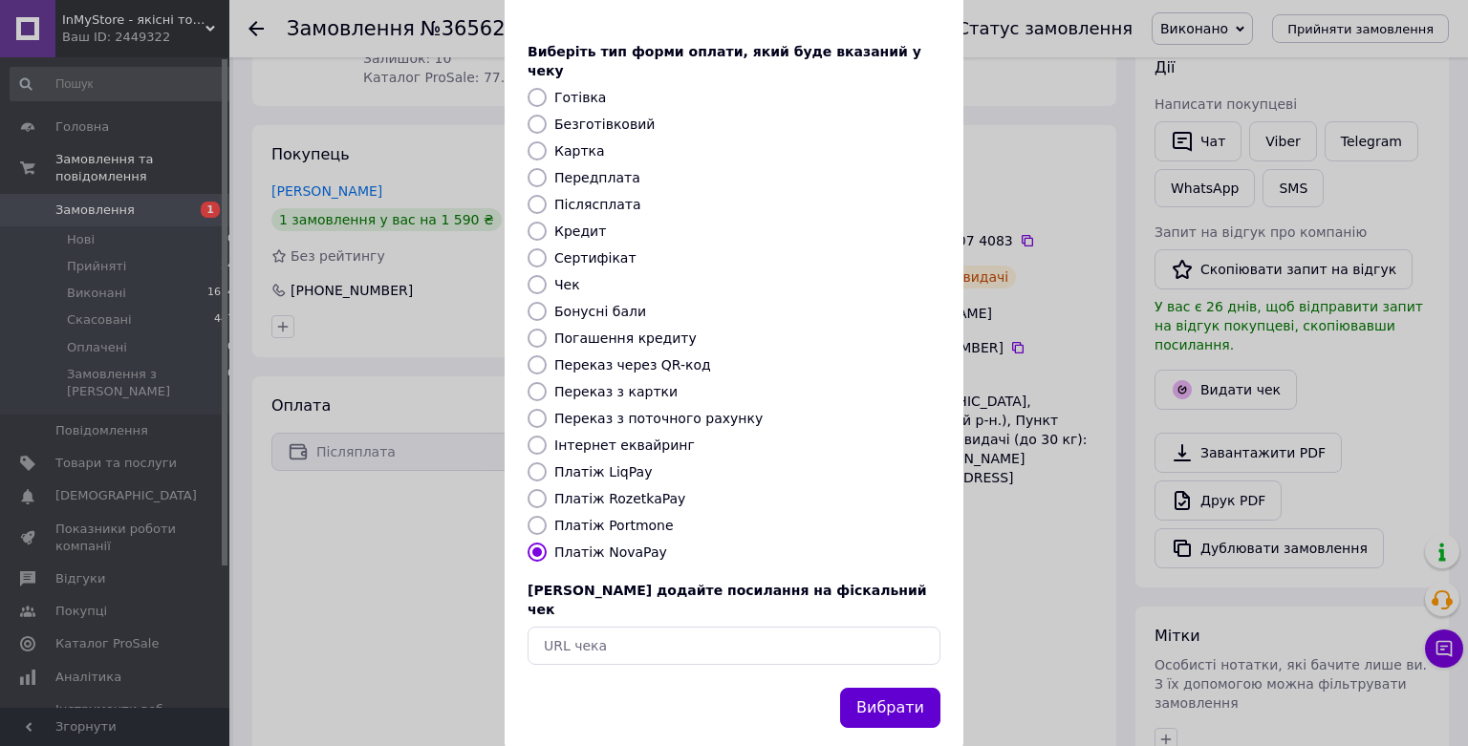
click at [885, 688] on button "Вибрати" at bounding box center [890, 708] width 100 height 41
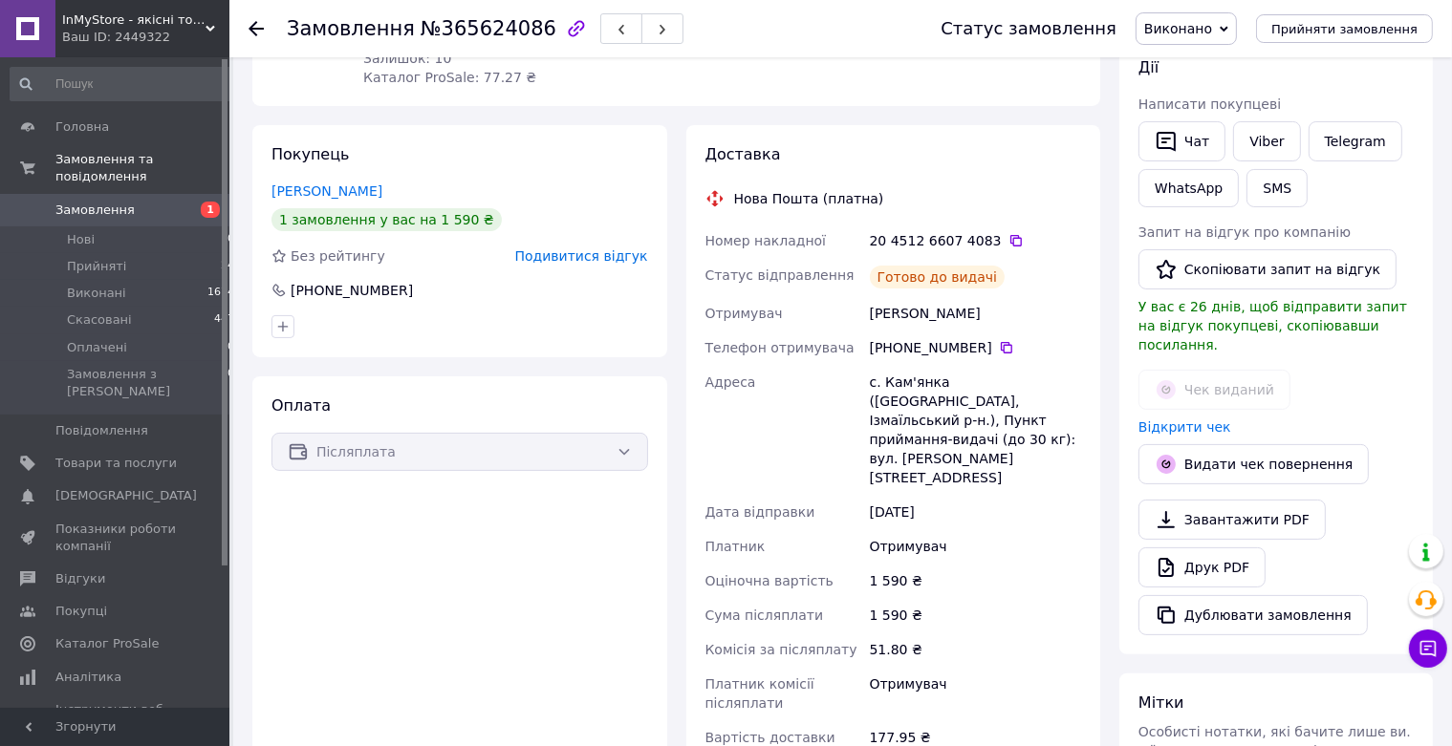
click at [255, 25] on use at bounding box center [255, 28] width 15 height 15
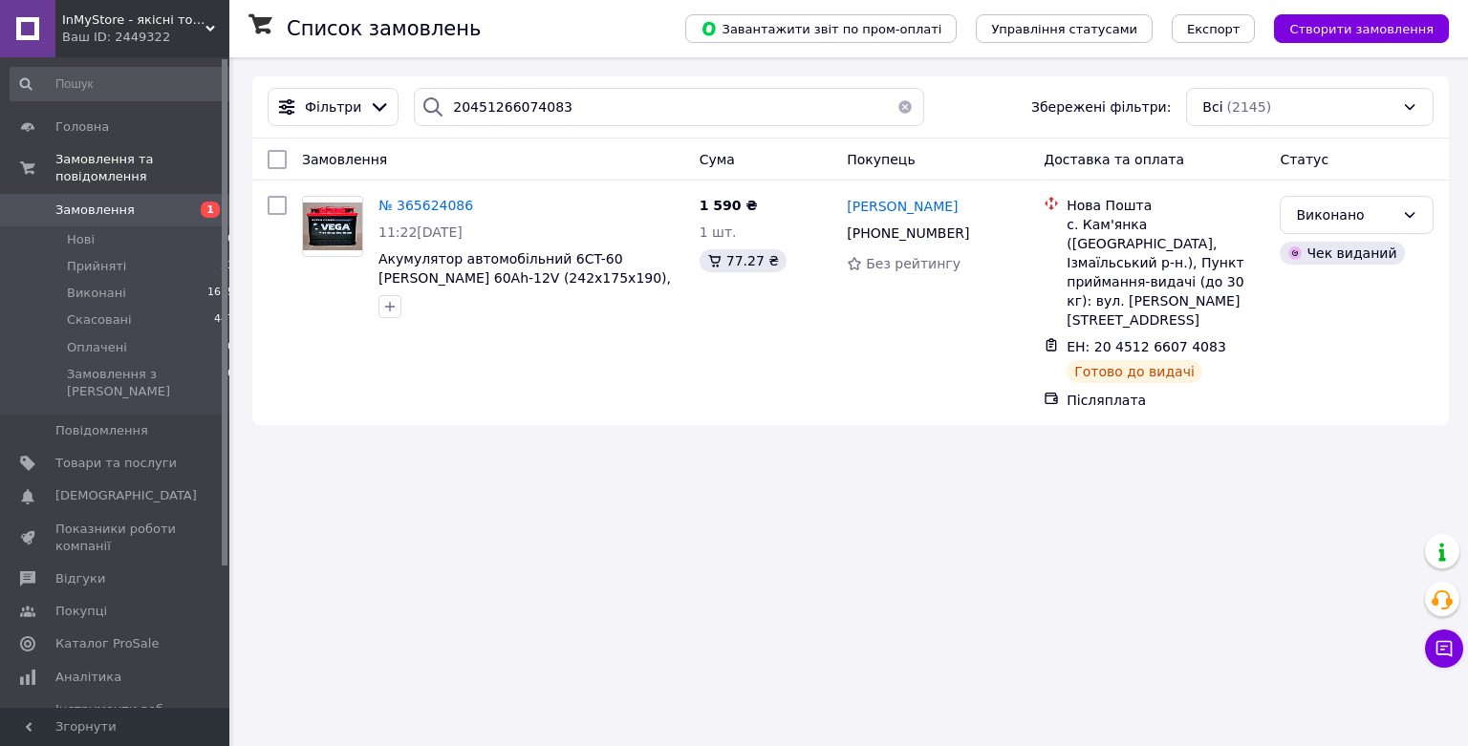
click at [893, 105] on button "button" at bounding box center [905, 107] width 38 height 38
